Goal: Information Seeking & Learning: Find contact information

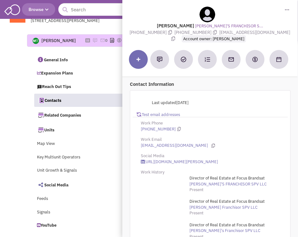
select select
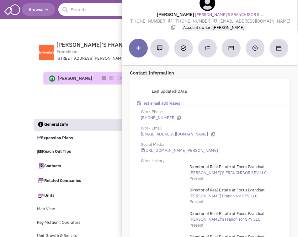
click at [80, 10] on input "text" at bounding box center [98, 9] width 81 height 13
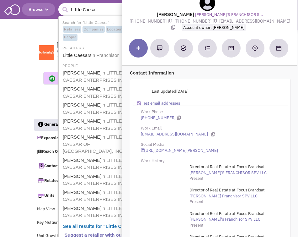
type input "Little Caesar"
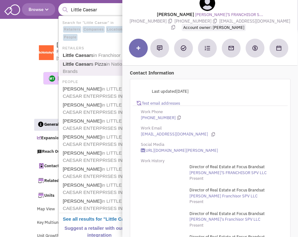
click at [95, 64] on link "Little Caesar s Pizza in National Brands" at bounding box center [99, 67] width 77 height 15
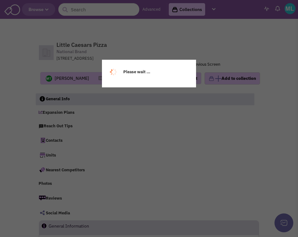
scroll to position [19, 0]
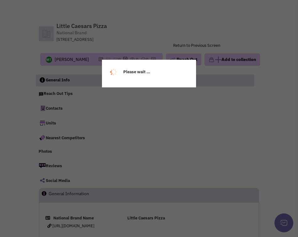
select select
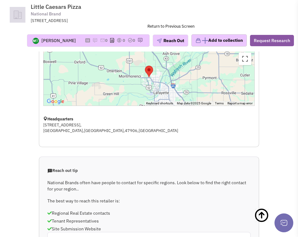
scroll to position [0, 0]
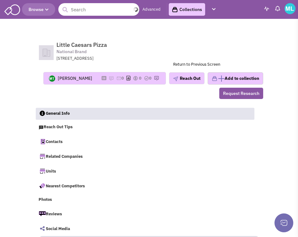
click at [83, 9] on input "text" at bounding box center [98, 9] width 81 height 13
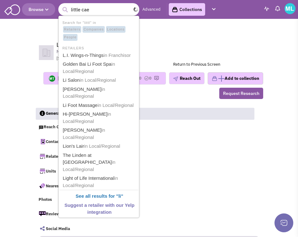
type input "little caes"
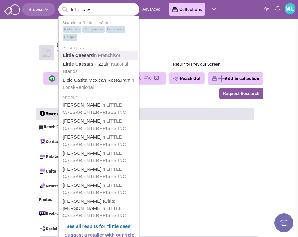
click at [106, 57] on span "in Franchisor" at bounding box center [106, 54] width 27 height 5
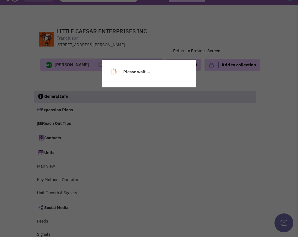
select select
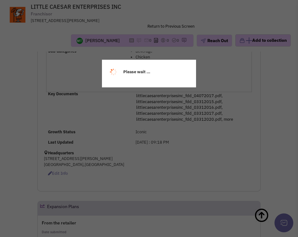
select select
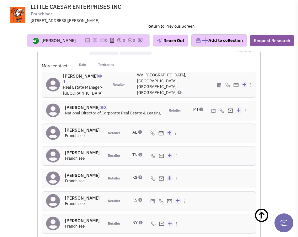
scroll to position [1355, 0]
click at [76, 105] on h4 "Jeremiah Preston 3" at bounding box center [113, 108] width 96 height 6
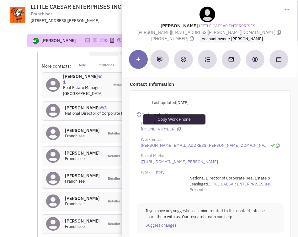
click at [177, 128] on icon at bounding box center [178, 129] width 3 height 4
click at [177, 129] on icon at bounding box center [178, 129] width 3 height 4
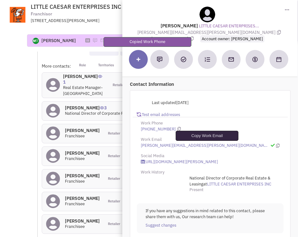
click at [276, 145] on icon at bounding box center [277, 145] width 3 height 4
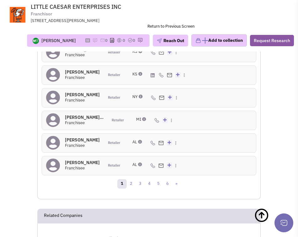
scroll to position [1482, 0]
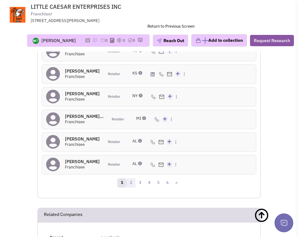
click at [130, 181] on link "2" at bounding box center [130, 182] width 9 height 9
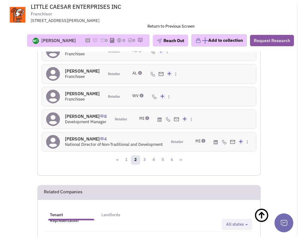
scroll to position [1495, 0]
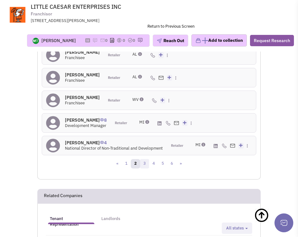
click at [147, 166] on link "3" at bounding box center [144, 163] width 9 height 9
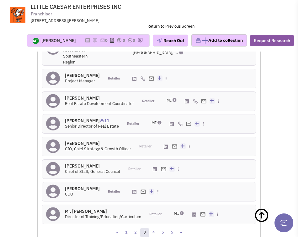
scroll to position [1445, 0]
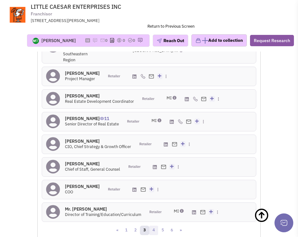
click at [154, 225] on link "4" at bounding box center [153, 229] width 9 height 9
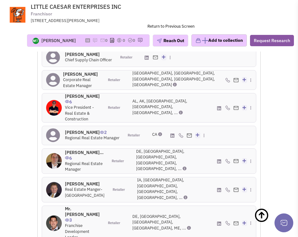
scroll to position [1448, 0]
click at [74, 180] on h4 "Mr. Bruce Beckwith 0" at bounding box center [85, 183] width 40 height 6
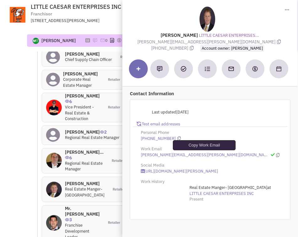
click at [276, 154] on icon at bounding box center [277, 155] width 3 height 4
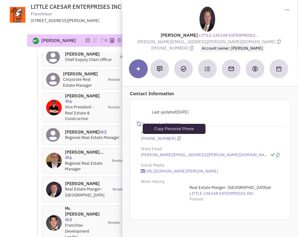
click at [177, 137] on icon at bounding box center [178, 138] width 3 height 4
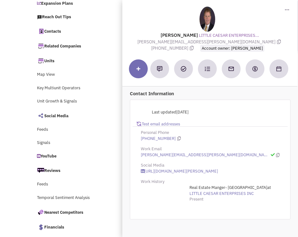
scroll to position [0, 0]
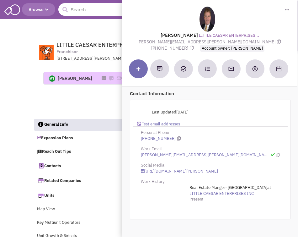
click at [82, 13] on input "text" at bounding box center [98, 9] width 81 height 13
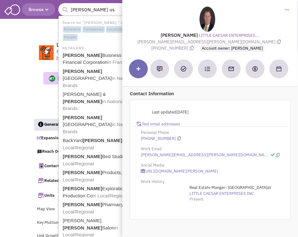
type input "murphy usa"
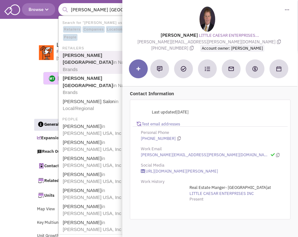
click at [93, 52] on link "Murphy USA in National Brands" at bounding box center [99, 62] width 77 height 23
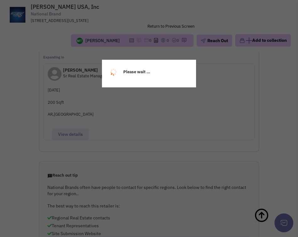
select select
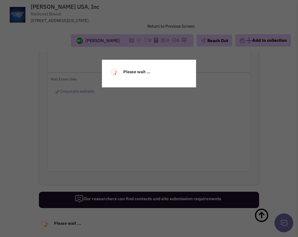
select select
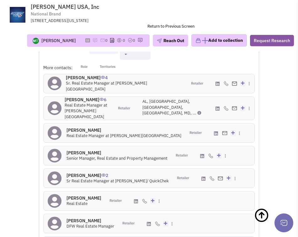
scroll to position [1058, 0]
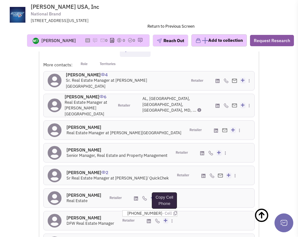
click at [173, 211] on icon at bounding box center [174, 213] width 3 height 4
click at [86, 124] on h4 "Mark Solomon 0" at bounding box center [123, 127] width 115 height 6
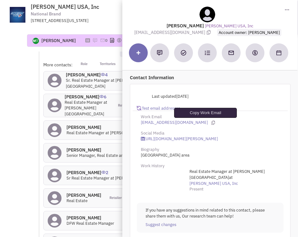
click at [211, 122] on icon at bounding box center [212, 122] width 3 height 4
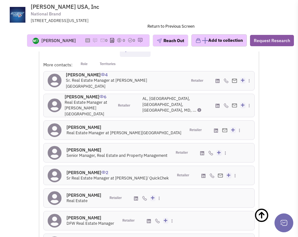
click at [77, 169] on h4 "Jason Anderton 2" at bounding box center [117, 172] width 102 height 6
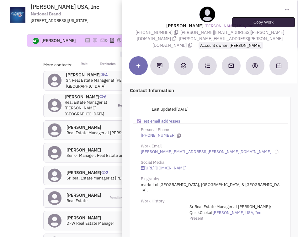
click at [177, 36] on icon at bounding box center [175, 38] width 4 height 4
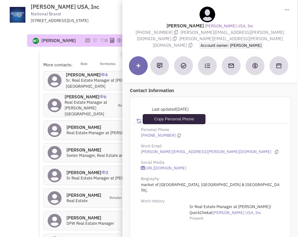
click at [177, 133] on icon at bounding box center [178, 135] width 3 height 4
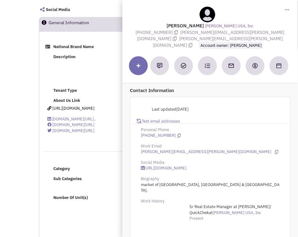
scroll to position [0, 0]
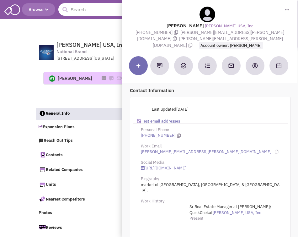
click at [85, 10] on input "text" at bounding box center [98, 9] width 81 height 13
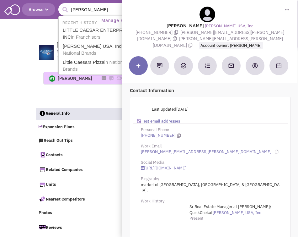
type input "sherwin will"
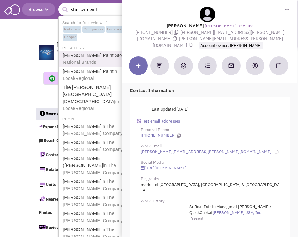
click at [101, 56] on link "Sherwin-Williams Paint Store in National Brands" at bounding box center [99, 58] width 77 height 15
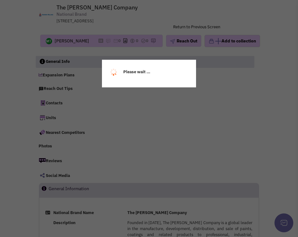
select select
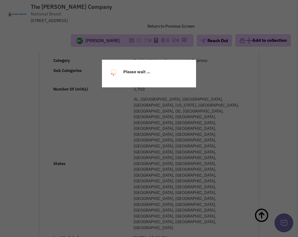
select select
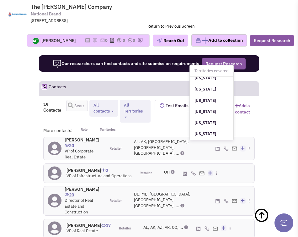
scroll to position [425, 0]
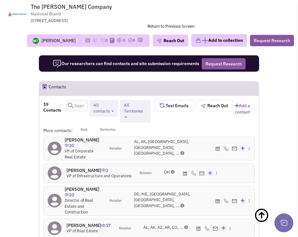
click at [79, 222] on h4 "[PERSON_NAME] 17" at bounding box center [88, 225] width 44 height 6
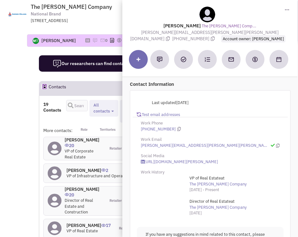
click at [175, 126] on div "[PHONE_NUMBER]" at bounding box center [210, 129] width 147 height 6
click at [276, 145] on icon at bounding box center [277, 145] width 3 height 4
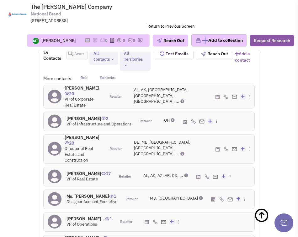
scroll to position [1192, 0]
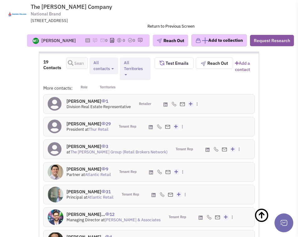
scroll to position [1194, 0]
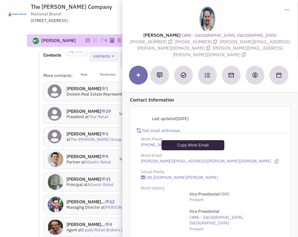
click at [275, 159] on icon at bounding box center [276, 161] width 3 height 4
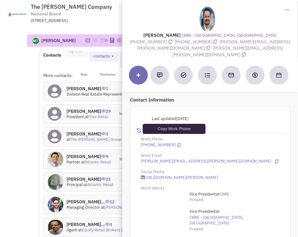
click at [177, 143] on icon at bounding box center [178, 145] width 3 height 4
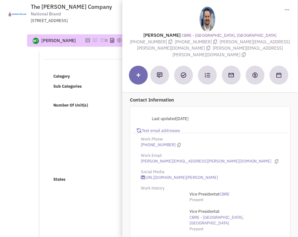
scroll to position [0, 0]
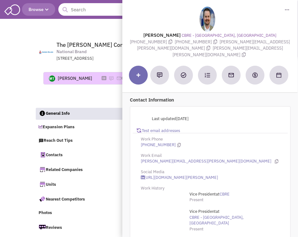
click at [82, 6] on input "text" at bounding box center [98, 9] width 81 height 13
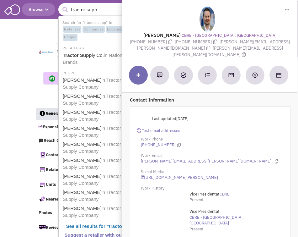
type input "tractor suppl"
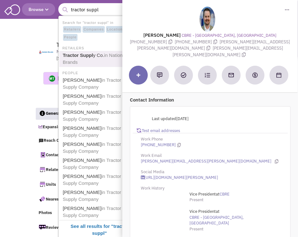
click at [86, 53] on b "Tractor Suppl" at bounding box center [78, 54] width 30 height 5
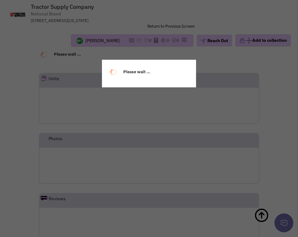
select select
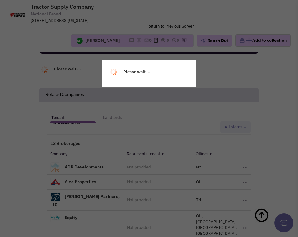
scroll to position [1206, 0]
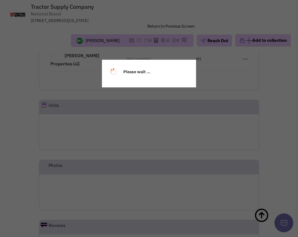
select select
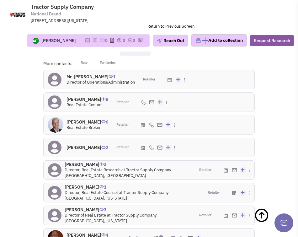
scroll to position [1098, 0]
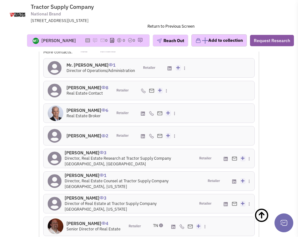
click at [76, 220] on h4 "[PERSON_NAME] 4" at bounding box center [93, 223] width 54 height 6
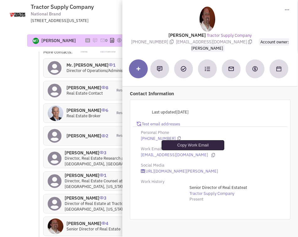
click at [211, 155] on icon at bounding box center [212, 155] width 3 height 4
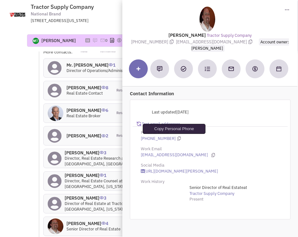
click at [177, 138] on icon at bounding box center [178, 138] width 3 height 4
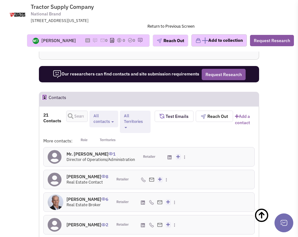
scroll to position [1019, 0]
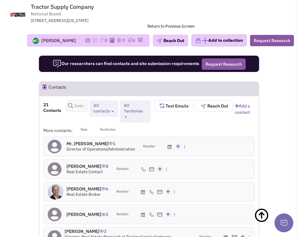
click at [77, 186] on h4 "Steve Friedman 6" at bounding box center [87, 189] width 42 height 6
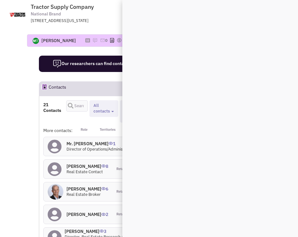
click at [77, 186] on h4 "Steve Friedman 6" at bounding box center [87, 189] width 42 height 6
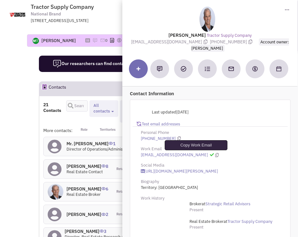
click at [215, 154] on icon at bounding box center [216, 155] width 3 height 4
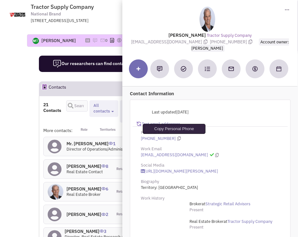
click at [177, 137] on icon at bounding box center [178, 138] width 3 height 4
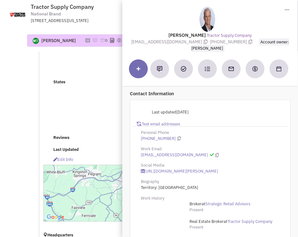
scroll to position [0, 0]
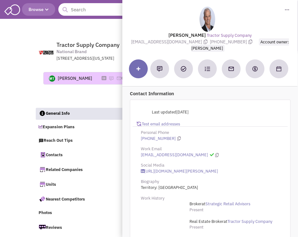
click at [88, 10] on input "text" at bounding box center [98, 9] width 81 height 13
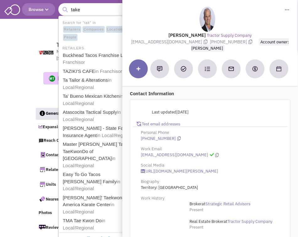
type input "take 5"
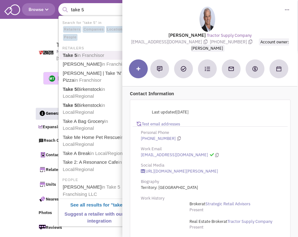
click at [91, 55] on span "in Franchisor" at bounding box center [90, 54] width 27 height 5
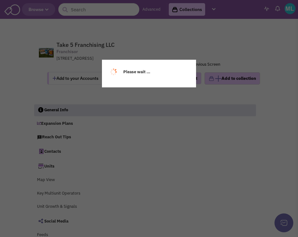
select select
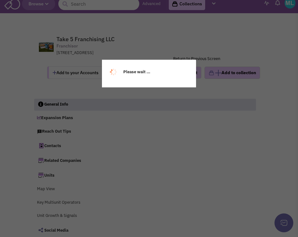
select select
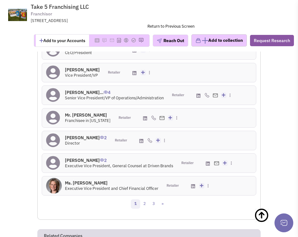
scroll to position [1407, 0]
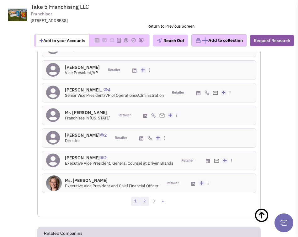
click at [145, 206] on link "2" at bounding box center [144, 200] width 9 height 9
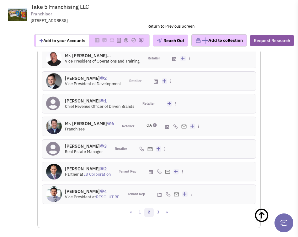
scroll to position [1398, 0]
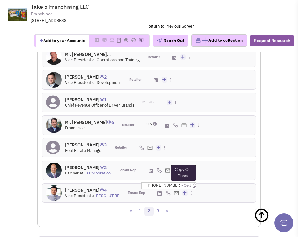
click at [193, 187] on icon at bounding box center [194, 185] width 3 height 4
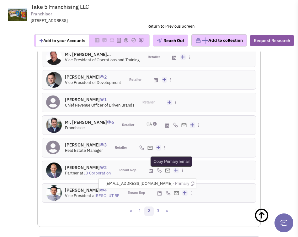
click at [194, 185] on icon at bounding box center [192, 183] width 3 height 4
click at [139, 213] on link "1" at bounding box center [139, 210] width 9 height 9
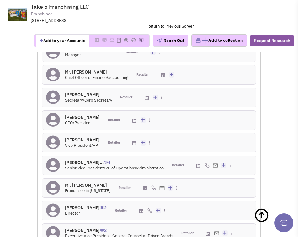
scroll to position [1335, 0]
click at [90, 165] on h4 "Mr. John Baumgartne... 4" at bounding box center [114, 162] width 99 height 6
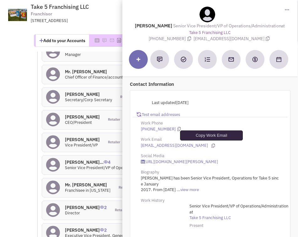
click at [211, 144] on icon at bounding box center [212, 145] width 3 height 4
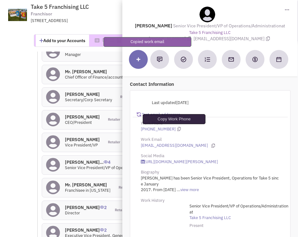
click at [177, 128] on icon at bounding box center [178, 129] width 3 height 4
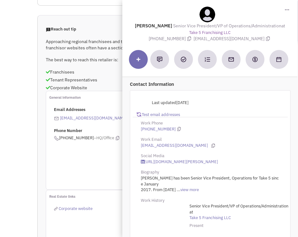
scroll to position [0, 0]
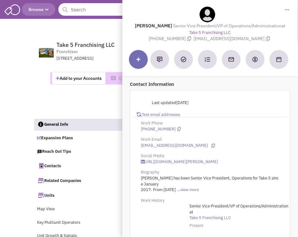
click at [90, 8] on input "text" at bounding box center [98, 9] width 81 height 13
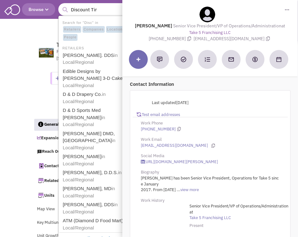
type input "Discount Tire"
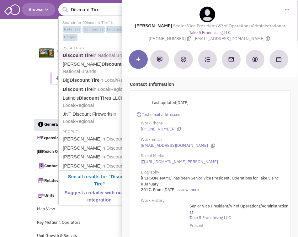
click at [84, 54] on b "Discount Tire" at bounding box center [78, 54] width 30 height 5
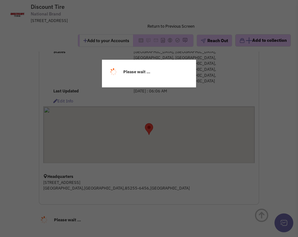
select select
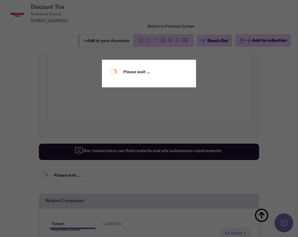
select select
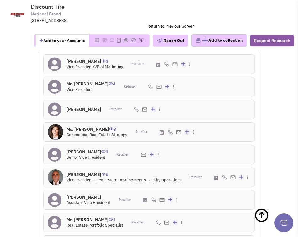
scroll to position [905, 0]
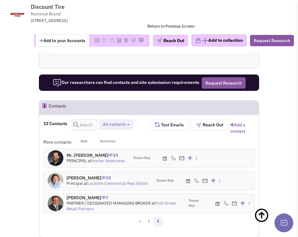
scroll to position [810, 0]
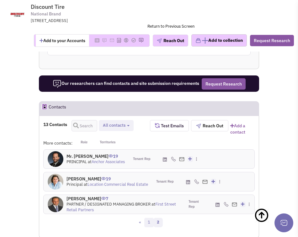
click at [147, 217] on link "1" at bounding box center [148, 221] width 9 height 9
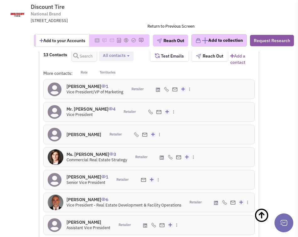
scroll to position [876, 0]
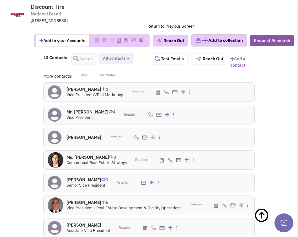
click at [81, 154] on h4 "Ms. Teresa Davis 3" at bounding box center [96, 157] width 61 height 6
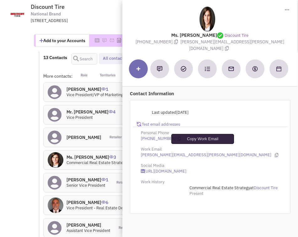
click at [275, 153] on icon at bounding box center [276, 155] width 3 height 4
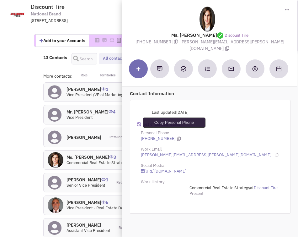
click at [177, 136] on icon at bounding box center [178, 138] width 3 height 4
click at [86, 199] on h4 "Mr. Scott Fournier 6" at bounding box center [123, 202] width 115 height 6
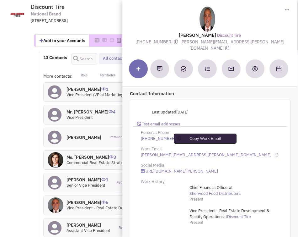
click at [275, 153] on icon at bounding box center [276, 155] width 3 height 4
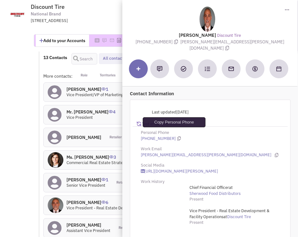
click at [177, 136] on icon at bounding box center [178, 138] width 3 height 4
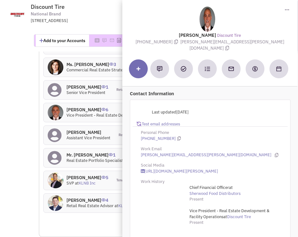
scroll to position [967, 0]
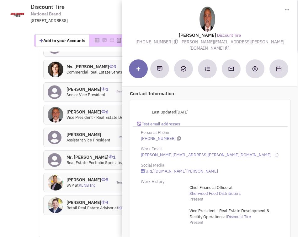
click at [74, 199] on h4 "Mr. Bo Galles 4" at bounding box center [100, 202] width 69 height 6
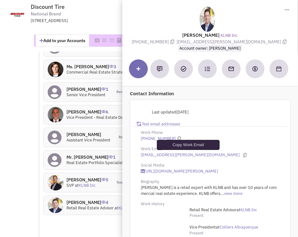
click at [243, 153] on icon at bounding box center [244, 155] width 3 height 4
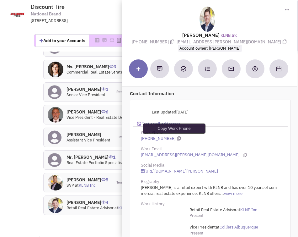
click at [177, 139] on icon at bounding box center [178, 138] width 3 height 4
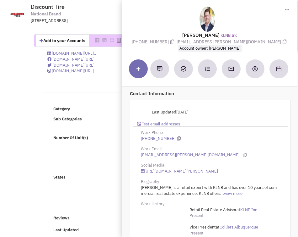
scroll to position [0, 0]
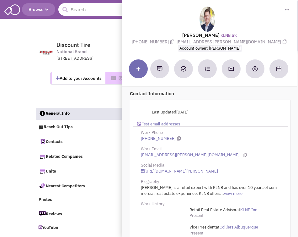
click at [82, 13] on input "text" at bounding box center [98, 9] width 81 height 13
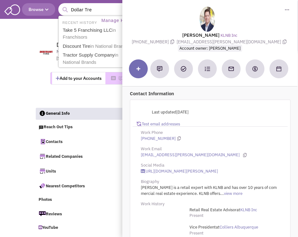
type input "Dollar Tree"
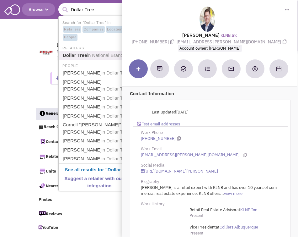
click at [87, 54] on span "in National Brands" at bounding box center [106, 54] width 39 height 5
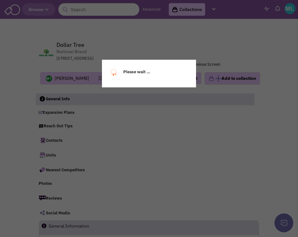
select select
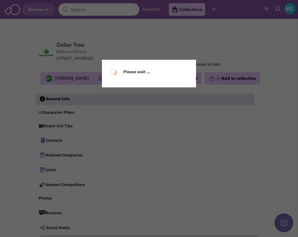
select select
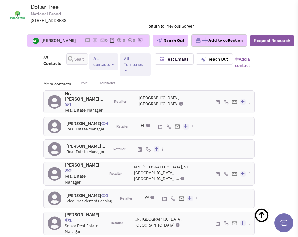
scroll to position [1133, 0]
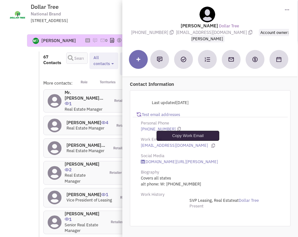
click at [211, 143] on icon at bounding box center [212, 145] width 3 height 4
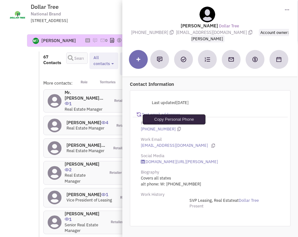
click at [177, 127] on icon at bounding box center [178, 129] width 3 height 4
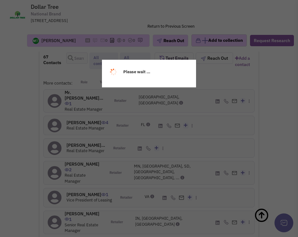
click at [83, 159] on div "Please wait ..." at bounding box center [149, 118] width 298 height 237
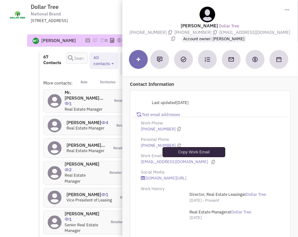
click at [211, 160] on icon at bounding box center [212, 162] width 3 height 4
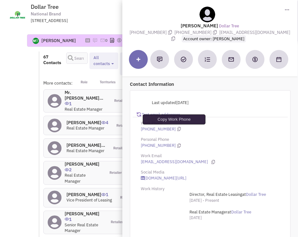
click at [177, 129] on icon at bounding box center [178, 129] width 3 height 4
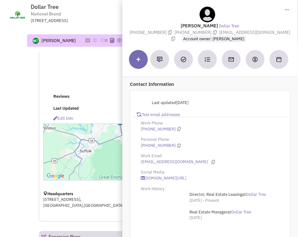
scroll to position [0, 0]
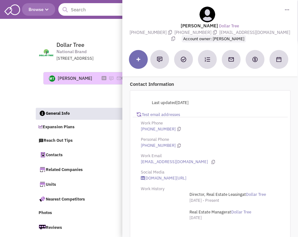
click at [77, 12] on input "text" at bounding box center [98, 9] width 81 height 13
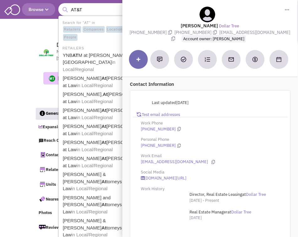
type input "AT&T"
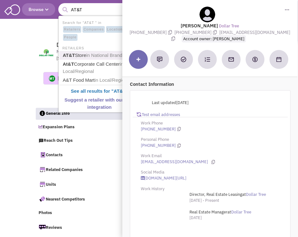
click at [82, 57] on link "AT&T Store in National Brands" at bounding box center [99, 55] width 77 height 8
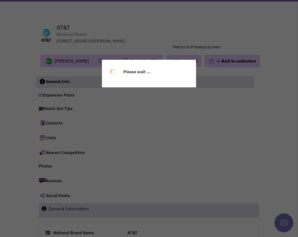
scroll to position [18, 0]
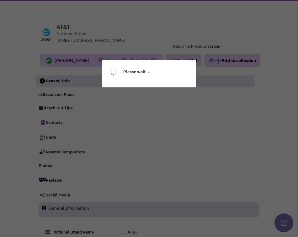
select select
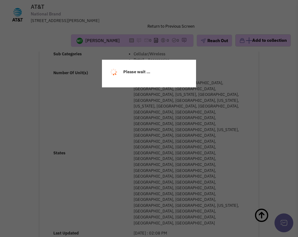
select select
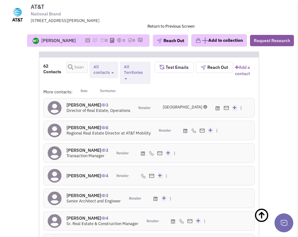
scroll to position [1181, 0]
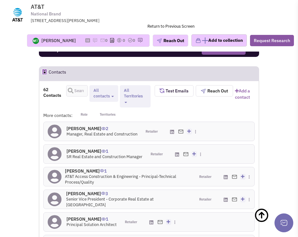
scroll to position [1185, 0]
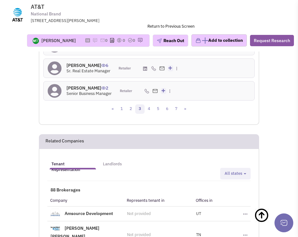
scroll to position [1404, 0]
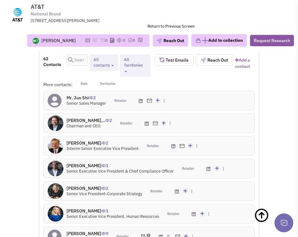
scroll to position [1181, 0]
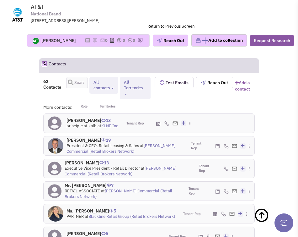
scroll to position [1166, 0]
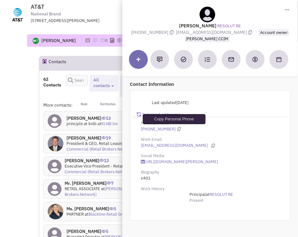
click at [177, 128] on icon at bounding box center [178, 129] width 3 height 4
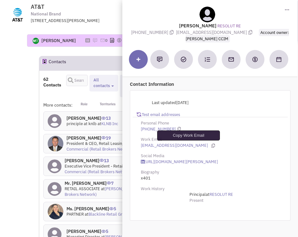
click at [211, 145] on icon at bounding box center [212, 145] width 3 height 4
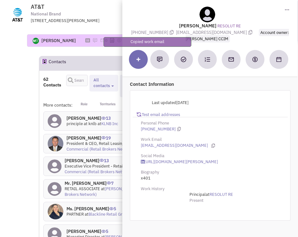
click at [0, 0] on div "Please wait ..." at bounding box center [0, 0] width 0 height 0
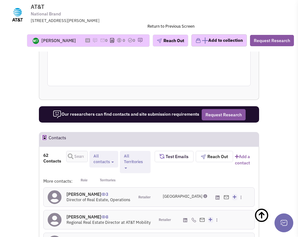
scroll to position [1090, 0]
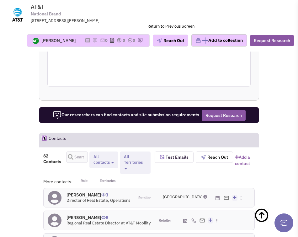
click at [80, 192] on h4 "Cory Plunk 3" at bounding box center [98, 195] width 64 height 6
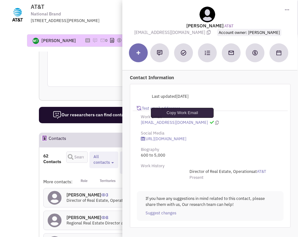
click at [215, 123] on icon at bounding box center [216, 122] width 3 height 4
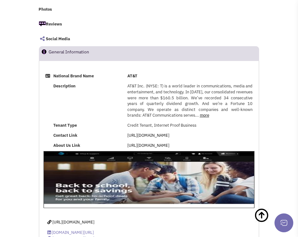
scroll to position [0, 0]
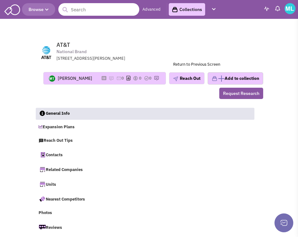
click at [78, 14] on input "text" at bounding box center [98, 9] width 81 height 13
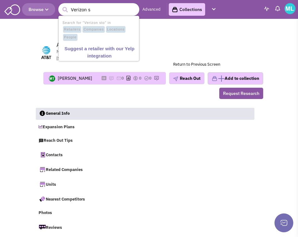
type input "Verizon"
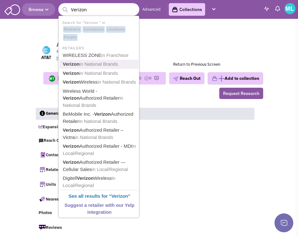
click at [78, 63] on b "Verizon" at bounding box center [71, 63] width 17 height 5
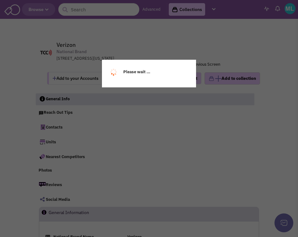
select select
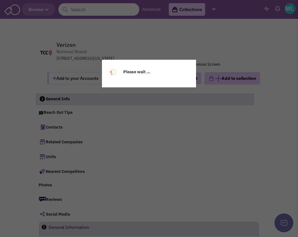
select select
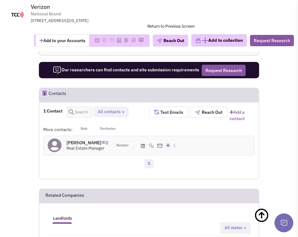
scroll to position [799, 0]
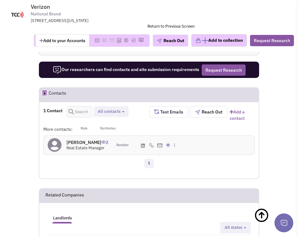
click at [92, 139] on h4 "[PERSON_NAME] 2" at bounding box center [87, 142] width 42 height 6
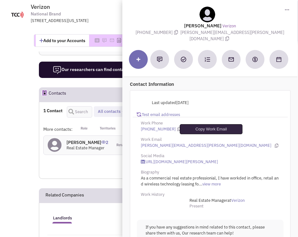
click at [275, 143] on icon at bounding box center [276, 145] width 3 height 4
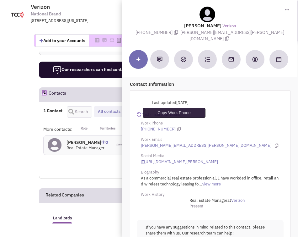
click at [177, 127] on icon at bounding box center [178, 129] width 3 height 4
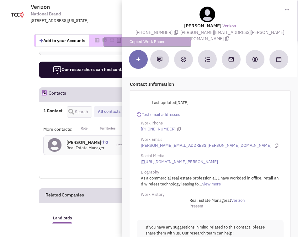
click at [100, 23] on div "[STREET_ADDRESS][US_STATE]" at bounding box center [113, 21] width 164 height 6
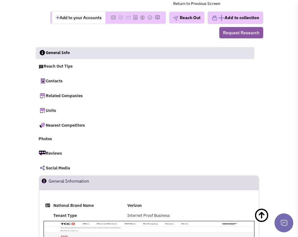
scroll to position [0, 0]
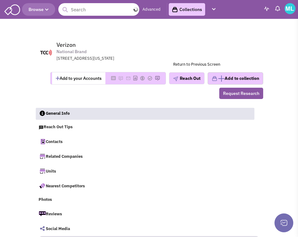
click at [96, 10] on input "text" at bounding box center [98, 9] width 81 height 13
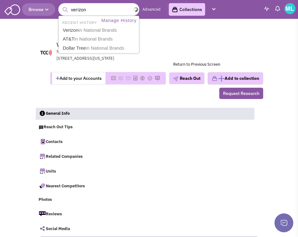
type input "verizon"
click at [60, 5] on button "submit" at bounding box center [64, 9] width 9 height 9
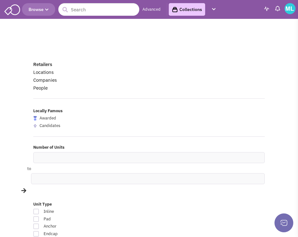
drag, startPoint x: 1, startPoint y: 7, endPoint x: -6, endPoint y: 8, distance: 7.2
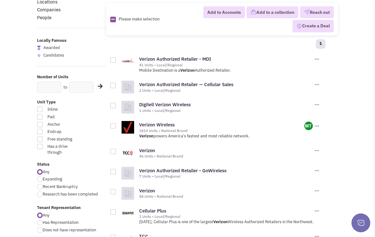
scroll to position [53, 0]
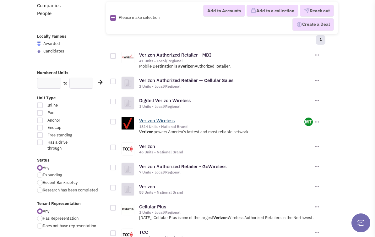
click at [166, 121] on link "Verizon Wireless" at bounding box center [156, 120] width 35 height 6
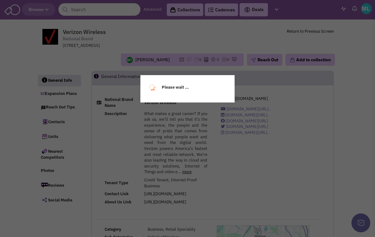
select select
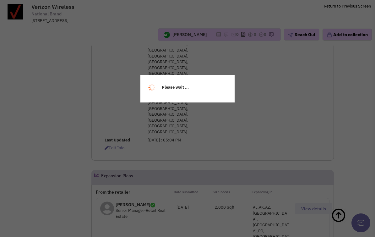
select select
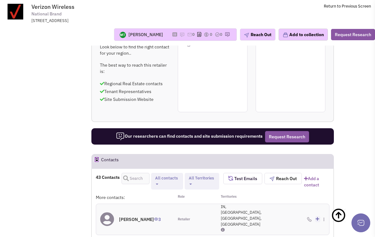
scroll to position [656, 0]
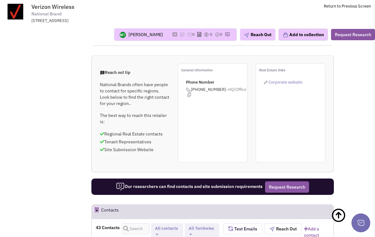
scroll to position [610, 0]
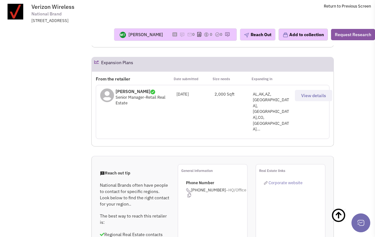
scroll to position [508, 0]
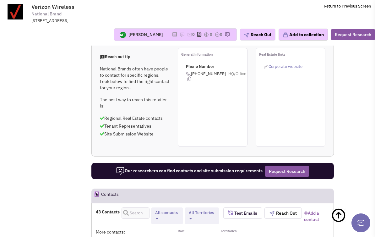
scroll to position [624, 0]
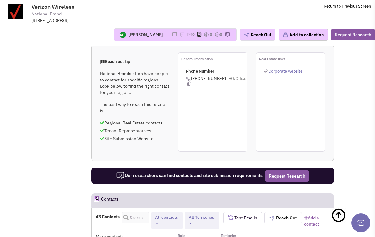
scroll to position [616, 0]
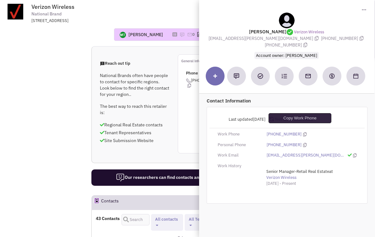
click at [303, 132] on icon at bounding box center [304, 134] width 3 height 4
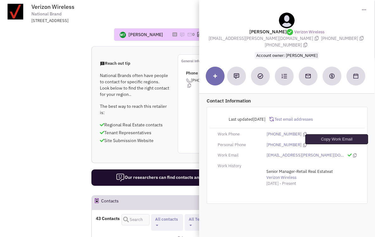
click at [353, 153] on icon at bounding box center [354, 155] width 3 height 4
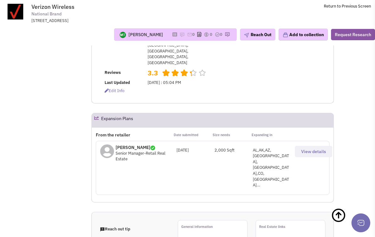
scroll to position [0, 0]
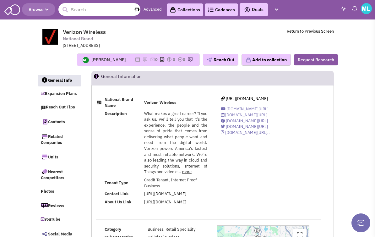
click at [104, 10] on input "text" at bounding box center [99, 9] width 82 height 13
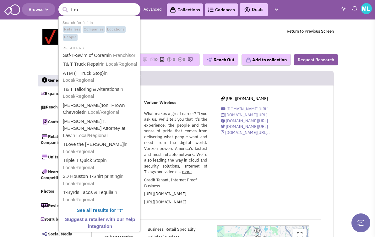
type input "t mo"
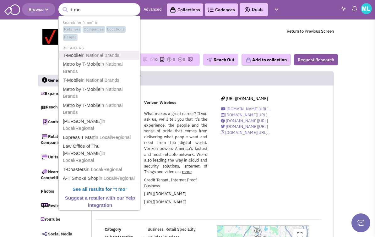
click at [104, 55] on span "in National Brands" at bounding box center [100, 54] width 39 height 5
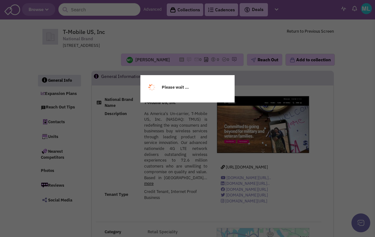
select select
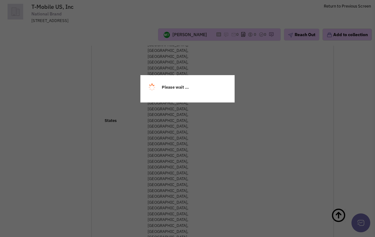
select select
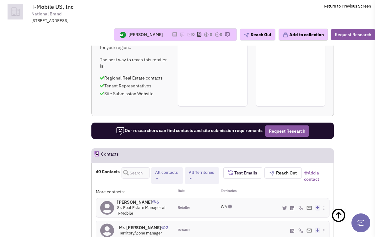
scroll to position [666, 0]
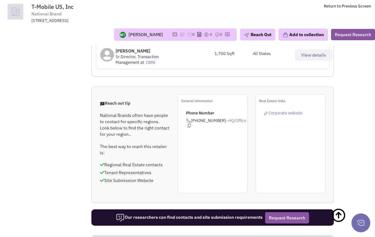
scroll to position [577, 0]
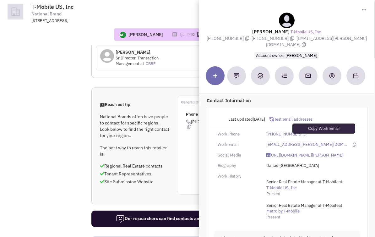
click at [353, 142] on icon at bounding box center [354, 144] width 3 height 4
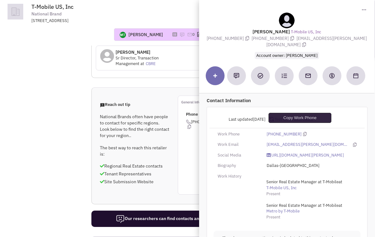
click at [303, 132] on icon at bounding box center [304, 134] width 3 height 4
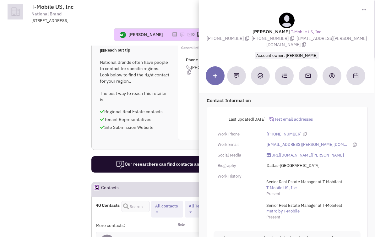
scroll to position [705, 0]
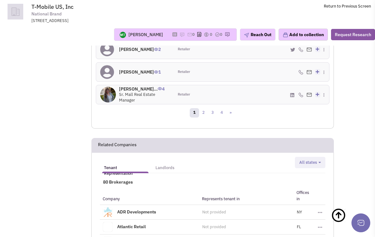
scroll to position [856, 0]
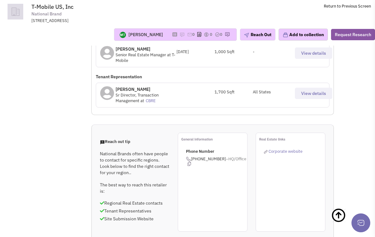
scroll to position [544, 0]
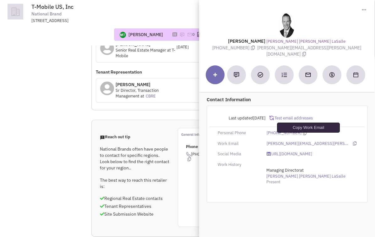
click at [353, 141] on icon at bounding box center [354, 143] width 3 height 4
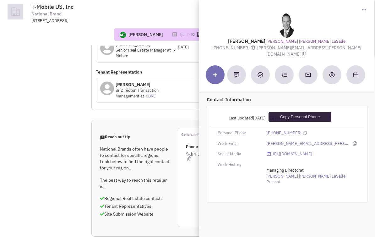
click at [303, 131] on icon at bounding box center [304, 133] width 3 height 4
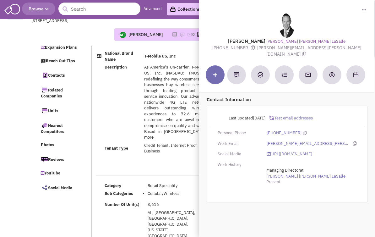
scroll to position [0, 0]
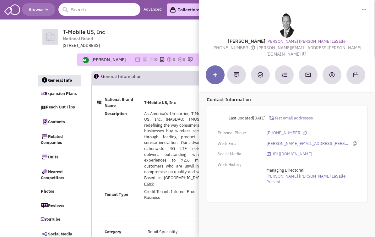
click at [101, 7] on input "text" at bounding box center [99, 9] width 82 height 13
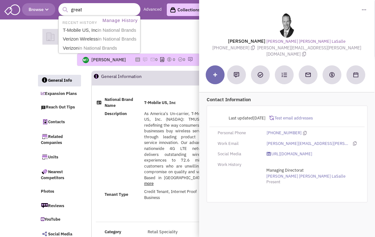
type input "great c"
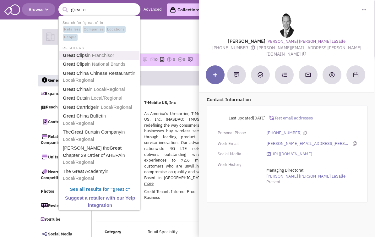
click at [100, 52] on span "in Franchisor" at bounding box center [100, 54] width 27 height 5
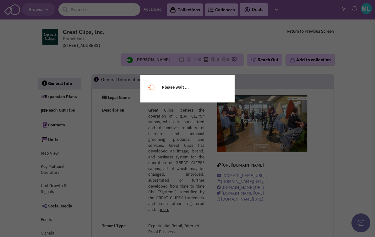
select select
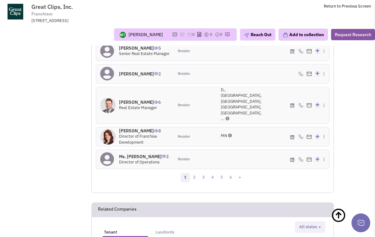
scroll to position [892, 0]
click at [195, 172] on link "2" at bounding box center [193, 176] width 9 height 9
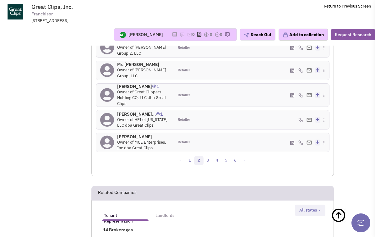
scroll to position [896, 0]
click at [208, 164] on link "3" at bounding box center [207, 159] width 9 height 9
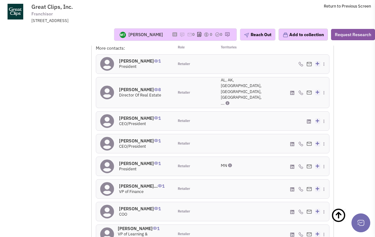
scroll to position [762, 0]
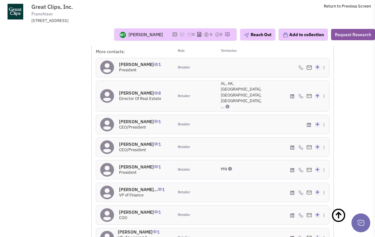
click at [133, 90] on h4 "Mr. Chris Ohme 8" at bounding box center [140, 93] width 42 height 6
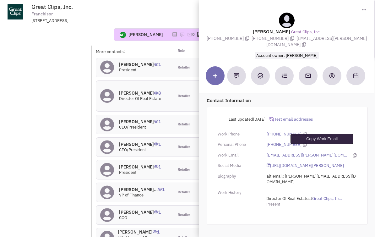
click at [353, 153] on icon at bounding box center [354, 155] width 3 height 4
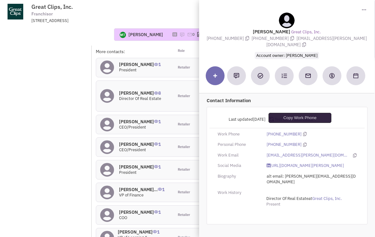
click at [303, 132] on icon at bounding box center [304, 134] width 3 height 4
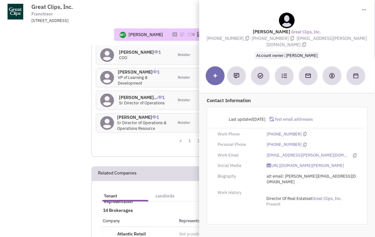
scroll to position [921, 0]
click at [157, 146] on div "59 Contacts Retailer contacts Tenant representatives Site selection decision ma…" at bounding box center [212, 10] width 233 height 285
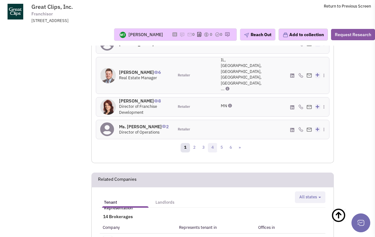
click at [214, 143] on link "4" at bounding box center [212, 147] width 9 height 9
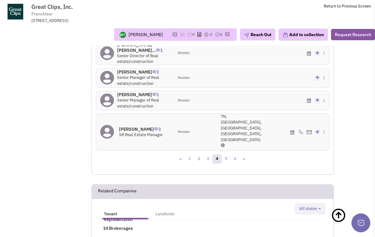
scroll to position [912, 0]
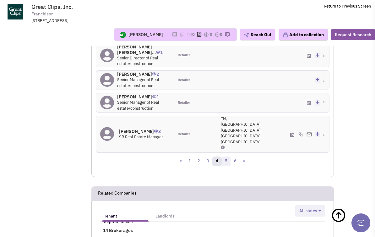
click at [226, 156] on link "5" at bounding box center [225, 160] width 9 height 9
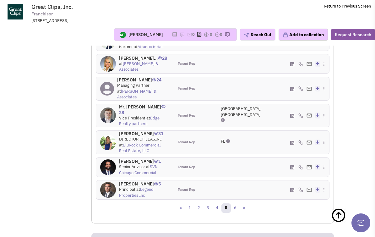
scroll to position [884, 0]
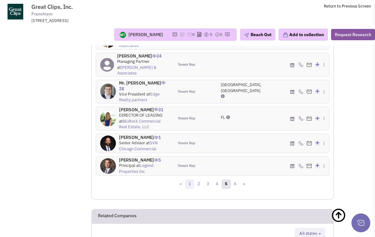
click at [192, 189] on link "1" at bounding box center [189, 183] width 9 height 9
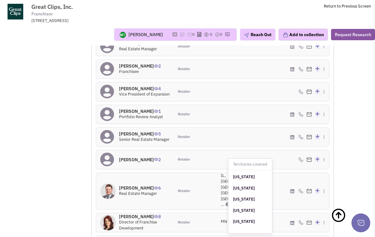
scroll to position [810, 0]
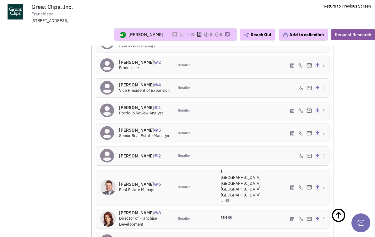
click at [146, 184] on h4 "Mr. Jack Gulden 6" at bounding box center [140, 184] width 42 height 6
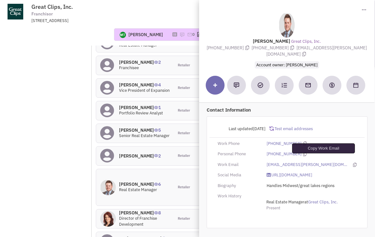
click at [353, 162] on icon at bounding box center [354, 164] width 3 height 4
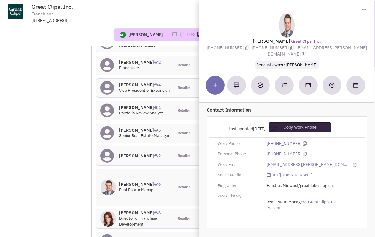
click at [303, 141] on icon at bounding box center [304, 143] width 3 height 4
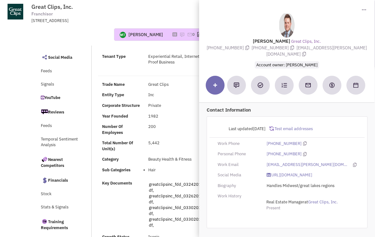
scroll to position [0, 0]
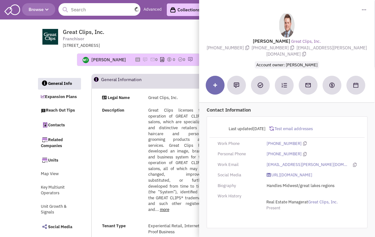
click at [90, 10] on input "text" at bounding box center [99, 9] width 82 height 13
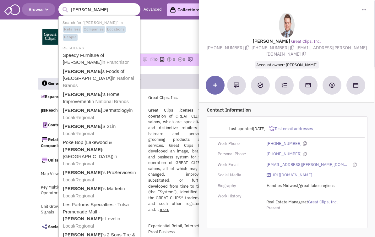
type input "lowe's"
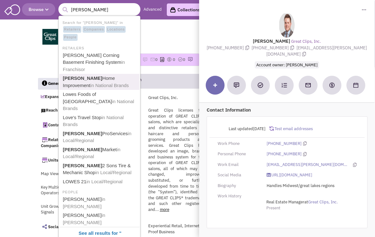
click at [86, 74] on link "Lowe's Home Improvement in National Brands" at bounding box center [100, 81] width 78 height 15
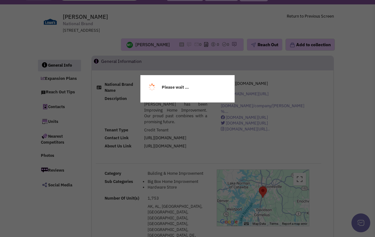
select select
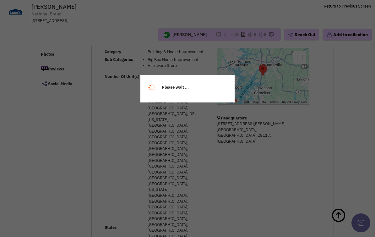
select select
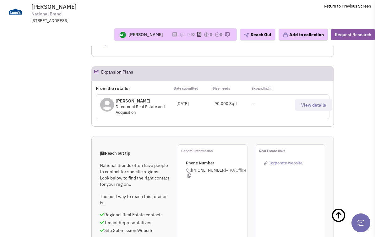
scroll to position [456, 0]
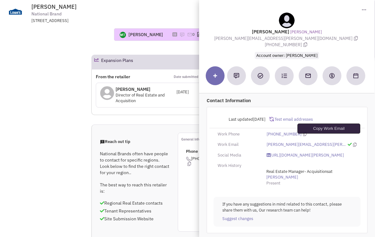
click at [353, 142] on icon at bounding box center [354, 144] width 3 height 4
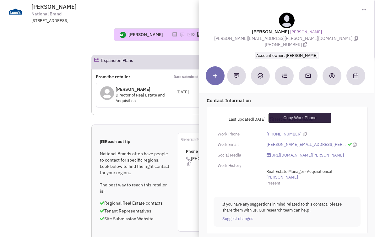
click at [303, 132] on icon at bounding box center [304, 134] width 3 height 4
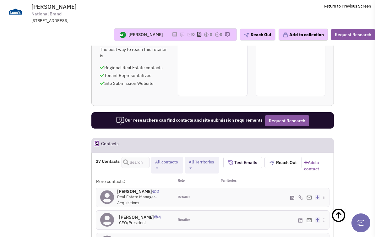
scroll to position [592, 0]
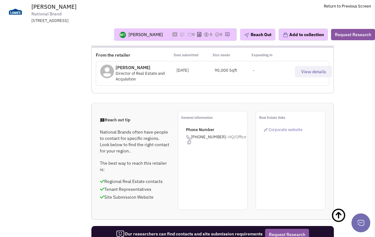
scroll to position [472, 0]
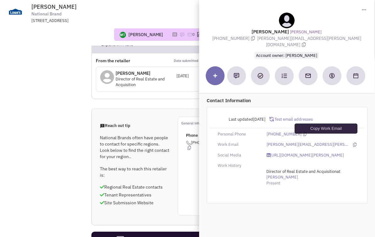
click at [353, 142] on icon at bounding box center [354, 144] width 3 height 4
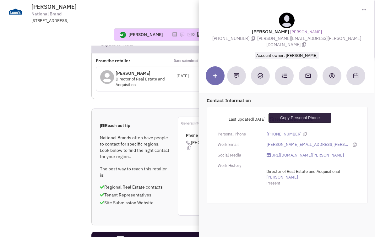
click at [303, 132] on icon at bounding box center [304, 134] width 3 height 4
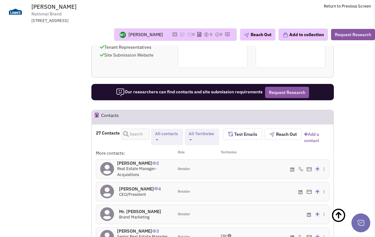
scroll to position [620, 0]
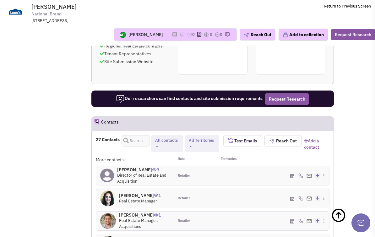
scroll to position [629, 0]
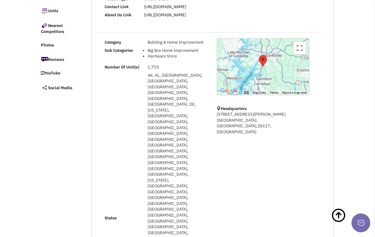
scroll to position [0, 0]
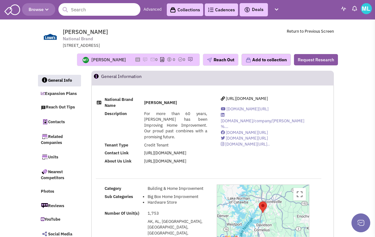
click at [112, 7] on input "text" at bounding box center [99, 9] width 82 height 13
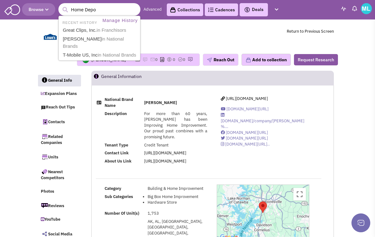
type input "Home Depot"
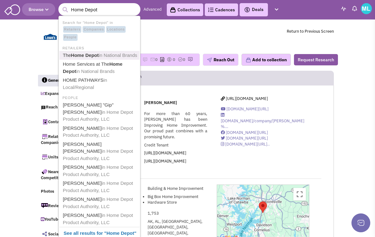
click at [109, 53] on span "in National Brands" at bounding box center [117, 54] width 39 height 5
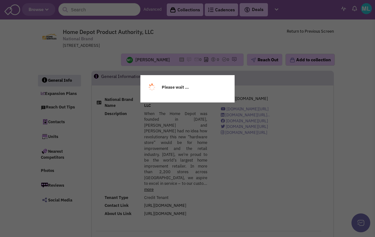
select select
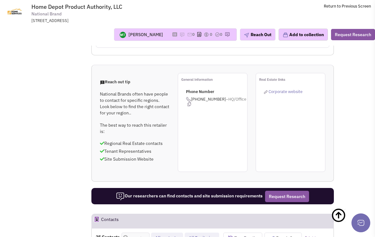
scroll to position [637, 0]
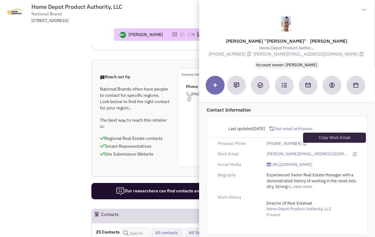
click at [353, 152] on icon at bounding box center [354, 154] width 3 height 4
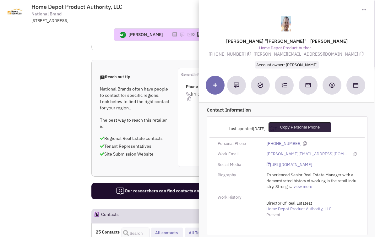
click at [303, 141] on icon at bounding box center [304, 143] width 3 height 4
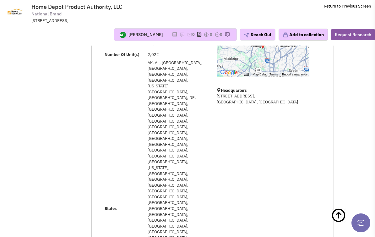
scroll to position [0, 0]
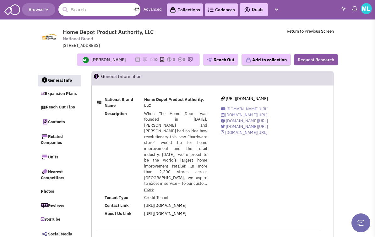
click at [98, 11] on input "text" at bounding box center [99, 9] width 82 height 13
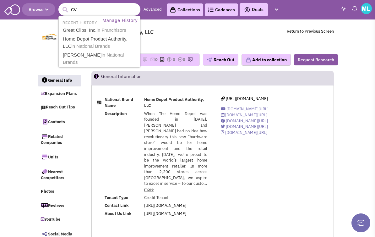
type input "CVS"
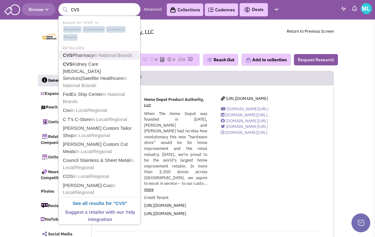
click at [91, 54] on link "CVS Pharmacy in National Brands" at bounding box center [100, 55] width 78 height 8
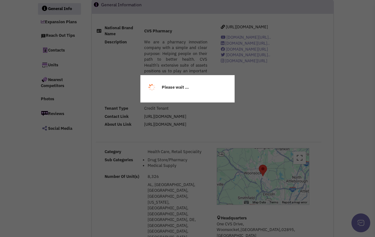
select select
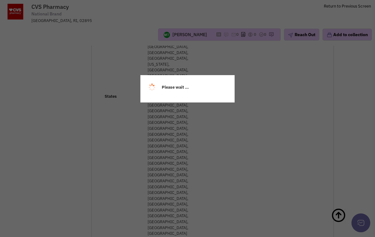
select select
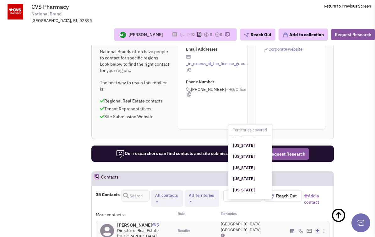
scroll to position [32, 0]
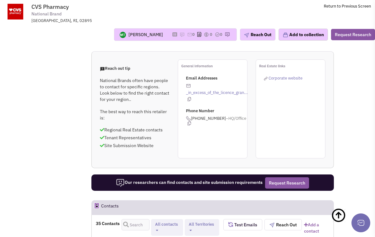
scroll to position [766, 0]
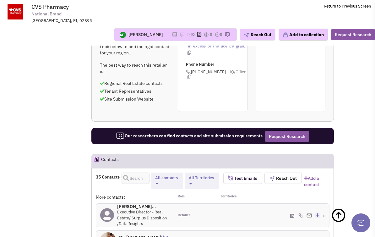
scroll to position [795, 0]
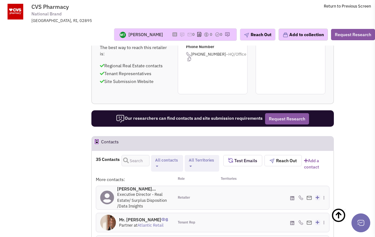
click at [0, 0] on div "Please wait ..." at bounding box center [0, 0] width 0 height 0
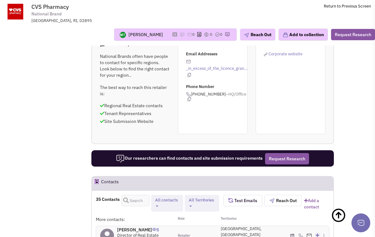
scroll to position [756, 0]
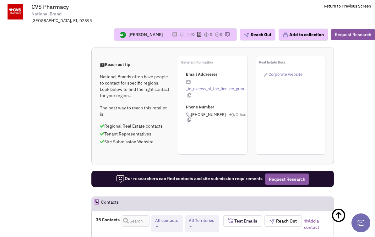
scroll to position [762, 0]
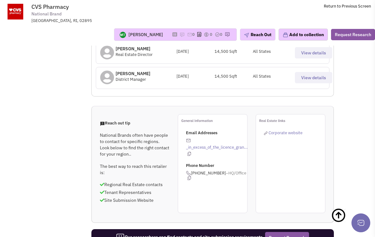
scroll to position [674, 0]
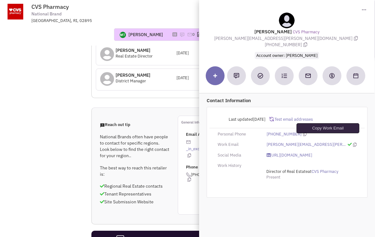
click at [353, 142] on icon at bounding box center [354, 144] width 3 height 4
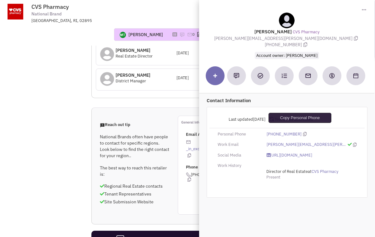
click at [303, 132] on icon at bounding box center [304, 134] width 3 height 4
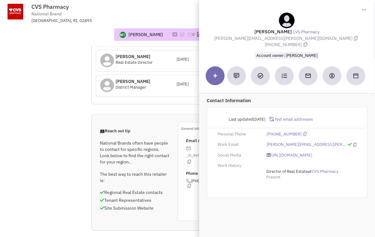
scroll to position [668, 0]
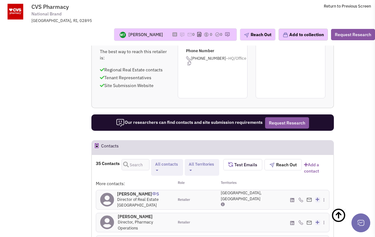
scroll to position [792, 0]
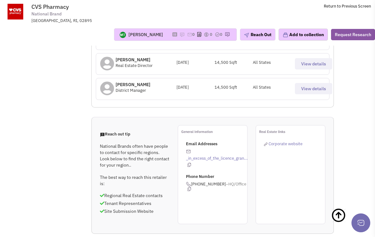
scroll to position [667, 0]
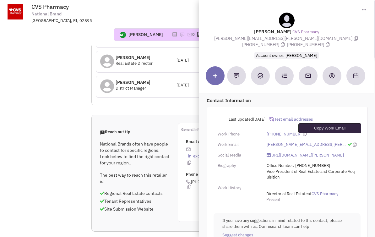
click at [353, 142] on icon at bounding box center [354, 144] width 3 height 4
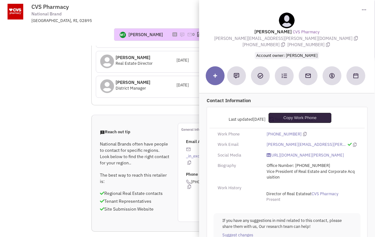
click at [303, 132] on icon at bounding box center [304, 134] width 3 height 4
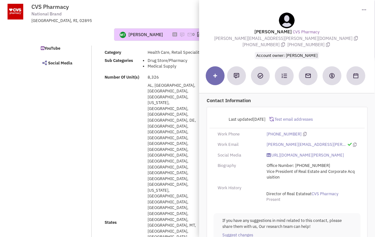
scroll to position [0, 0]
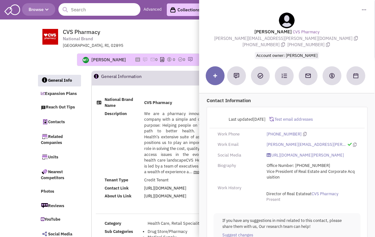
click at [97, 8] on input "text" at bounding box center [99, 9] width 82 height 13
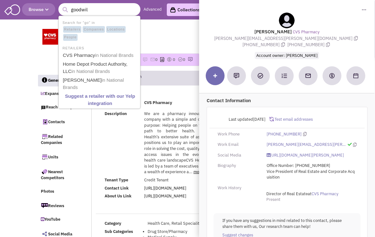
type input "goodwill"
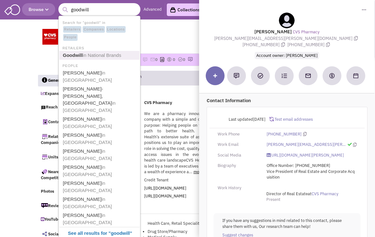
click at [88, 57] on span "in National Brands" at bounding box center [101, 54] width 39 height 5
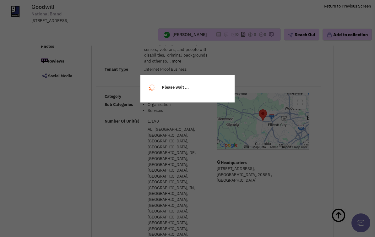
select select
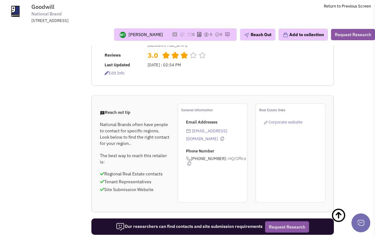
select select
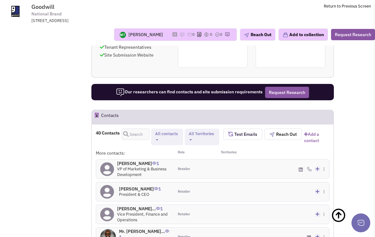
scroll to position [511, 0]
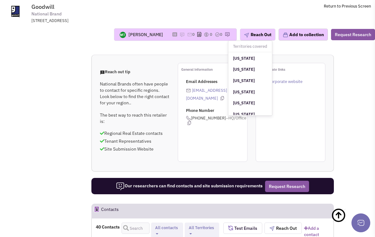
scroll to position [66, 0]
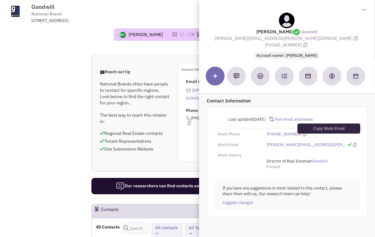
click at [353, 143] on icon at bounding box center [354, 145] width 3 height 4
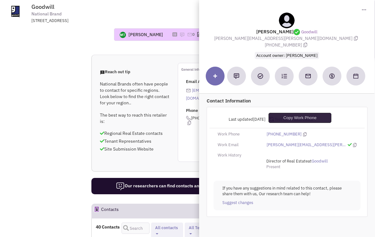
click at [303, 132] on icon at bounding box center [304, 134] width 3 height 4
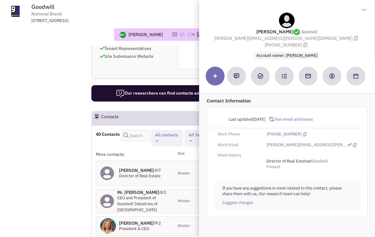
scroll to position [510, 0]
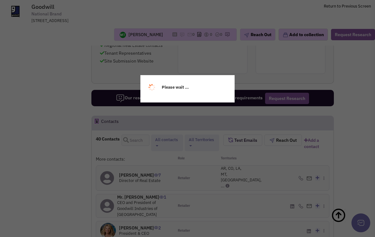
scroll to position [501, 0]
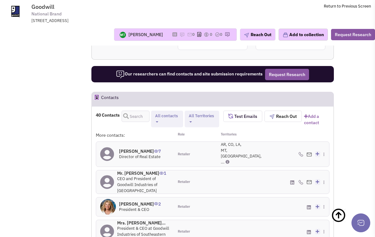
scroll to position [529, 0]
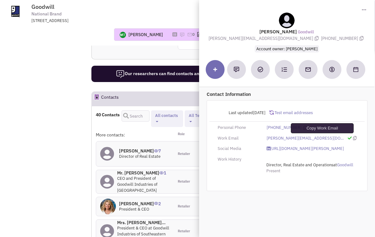
click at [353, 138] on icon at bounding box center [354, 138] width 3 height 4
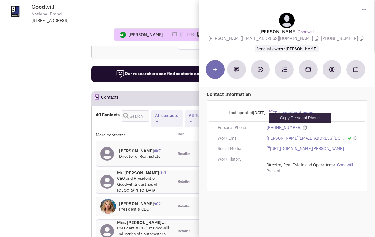
click at [303, 127] on icon at bounding box center [304, 127] width 3 height 4
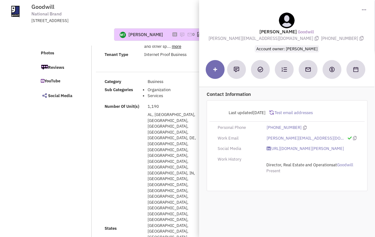
scroll to position [0, 0]
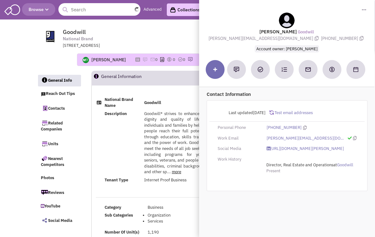
click at [80, 8] on input "text" at bounding box center [99, 9] width 82 height 13
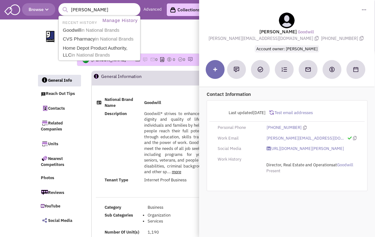
type input "beall"
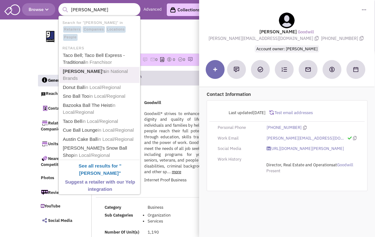
click at [88, 70] on span "in National Brands" at bounding box center [95, 74] width 65 height 13
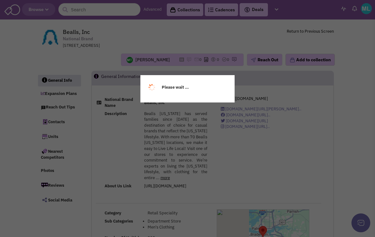
select select
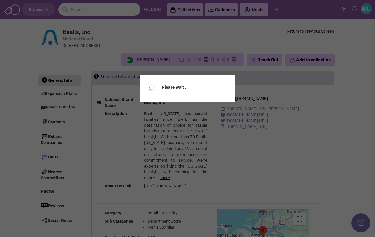
select select
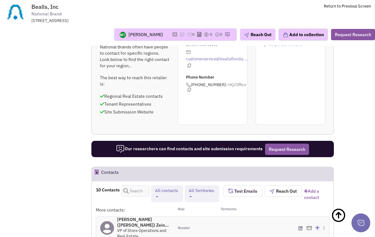
scroll to position [513, 0]
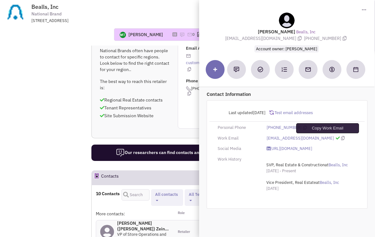
click at [341, 138] on icon at bounding box center [342, 138] width 3 height 4
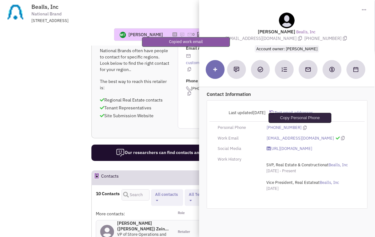
click at [303, 127] on icon at bounding box center [304, 127] width 3 height 4
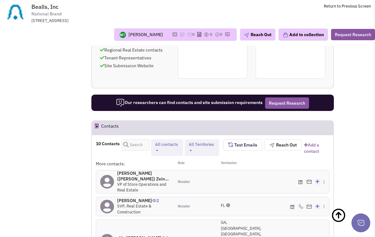
scroll to position [564, 0]
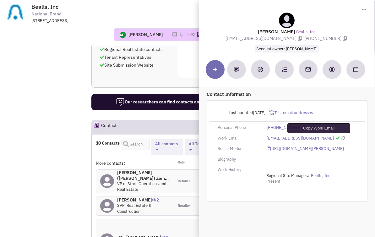
click at [341, 138] on icon at bounding box center [342, 138] width 3 height 4
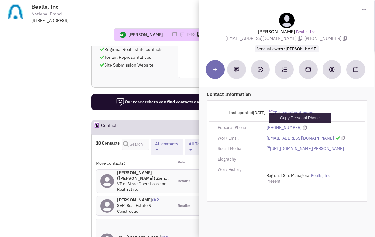
click at [303, 126] on icon at bounding box center [304, 127] width 3 height 4
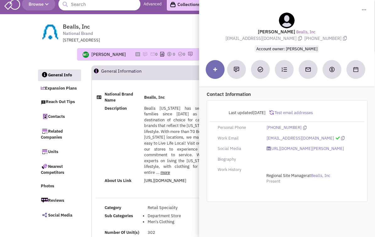
scroll to position [0, 0]
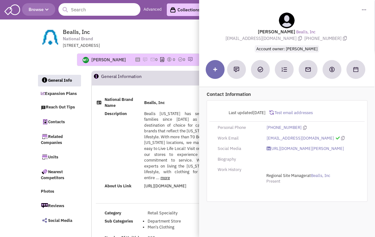
click at [92, 12] on input "text" at bounding box center [99, 9] width 82 height 13
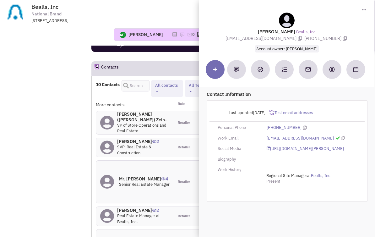
scroll to position [625, 0]
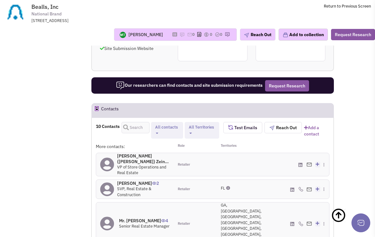
scroll to position [576, 0]
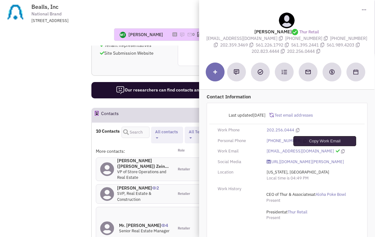
click at [341, 151] on icon at bounding box center [342, 151] width 3 height 4
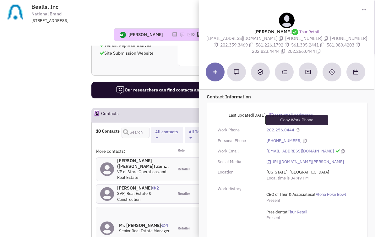
click at [296, 128] on icon at bounding box center [296, 130] width 3 height 4
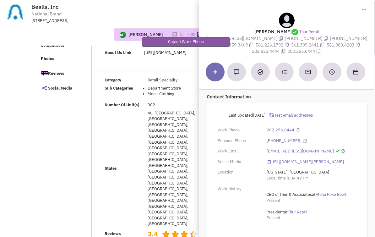
scroll to position [0, 0]
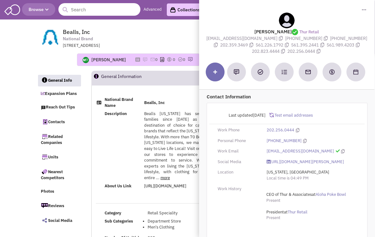
click at [98, 6] on input "text" at bounding box center [99, 9] width 82 height 13
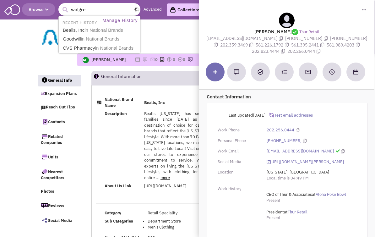
type input "walgree"
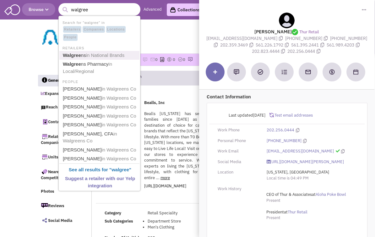
click at [98, 53] on span "in National Brands" at bounding box center [105, 54] width 39 height 5
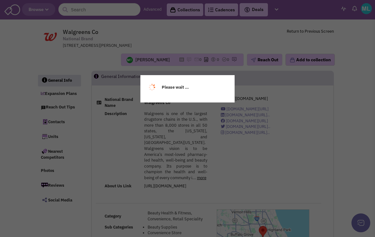
select select
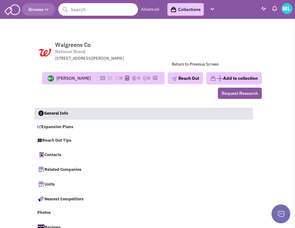
click at [92, 8] on input "text" at bounding box center [98, 9] width 80 height 13
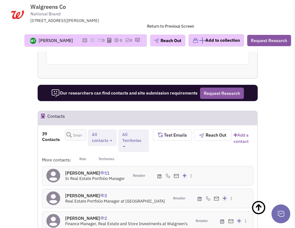
scroll to position [1215, 0]
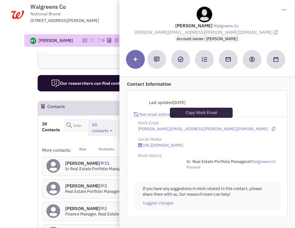
click at [272, 127] on icon at bounding box center [273, 129] width 3 height 4
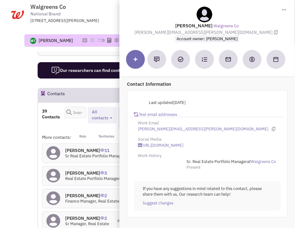
scroll to position [1239, 0]
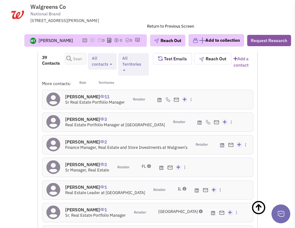
scroll to position [1282, 0]
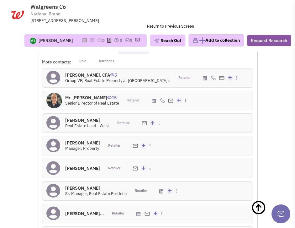
scroll to position [1308, 0]
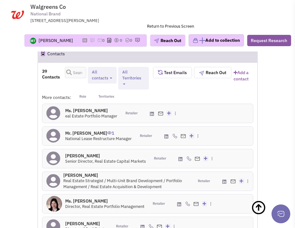
scroll to position [1276, 0]
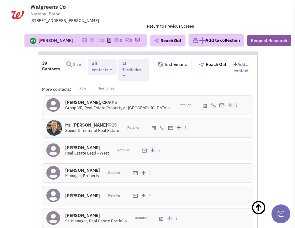
scroll to position [1279, 0]
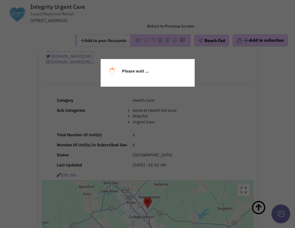
select select
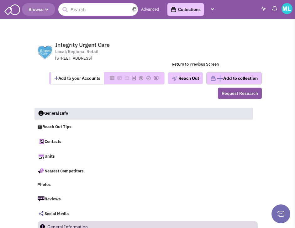
click at [78, 13] on input "text" at bounding box center [98, 9] width 80 height 13
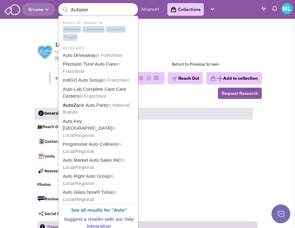
type input "Autozone"
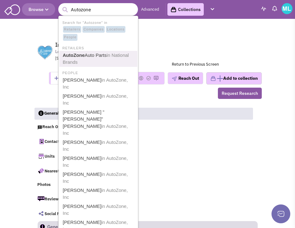
click at [83, 57] on b "AutoZone" at bounding box center [74, 54] width 22 height 5
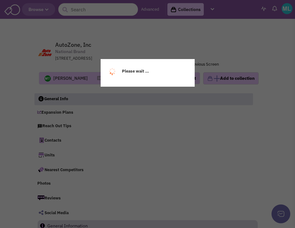
select select
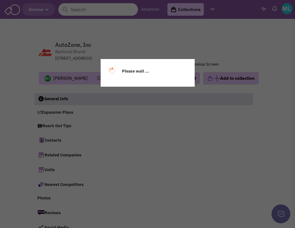
select select
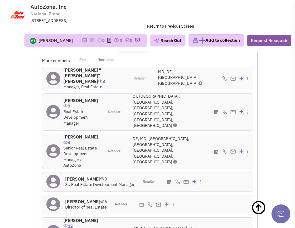
scroll to position [1249, 0]
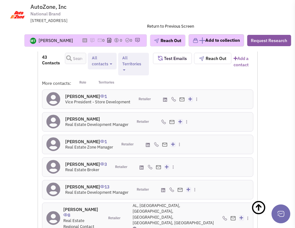
scroll to position [1228, 0]
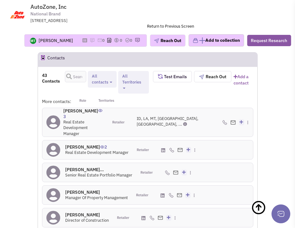
scroll to position [1219, 0]
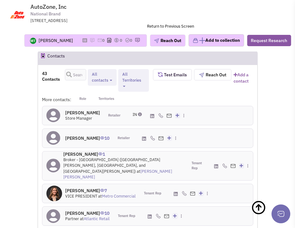
scroll to position [1212, 0]
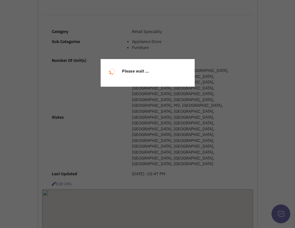
select select
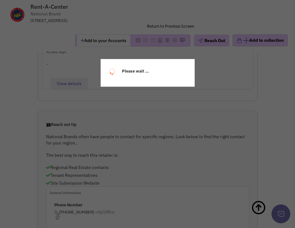
select select
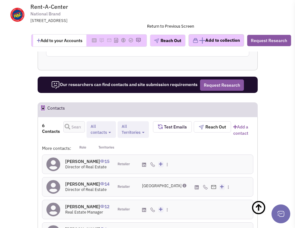
scroll to position [1058, 0]
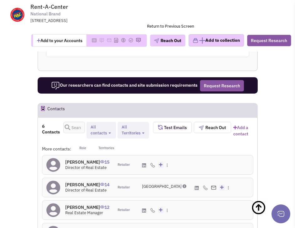
click at [78, 182] on h4 "[PERSON_NAME] 14" at bounding box center [87, 185] width 44 height 6
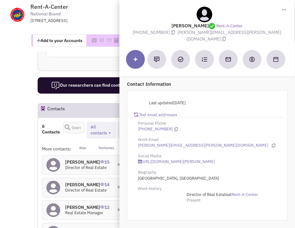
click at [205, 142] on div "[PERSON_NAME][EMAIL_ADDRESS][PERSON_NAME][DOMAIN_NAME]" at bounding box center [207, 145] width 147 height 6
click at [272, 143] on icon at bounding box center [273, 145] width 3 height 4
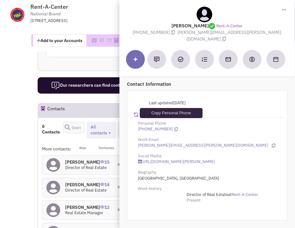
click at [174, 127] on icon at bounding box center [175, 129] width 3 height 4
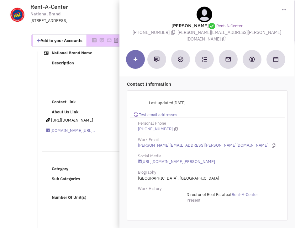
scroll to position [0, 0]
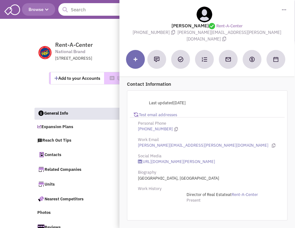
click at [82, 12] on input "text" at bounding box center [98, 9] width 80 height 13
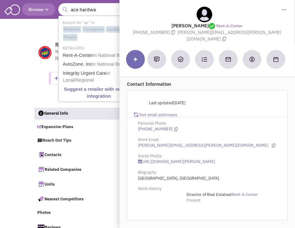
type input "ace hardwar"
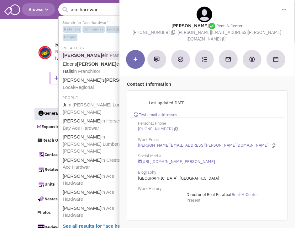
click at [91, 52] on link "[PERSON_NAME] e in Franchisor" at bounding box center [99, 55] width 76 height 8
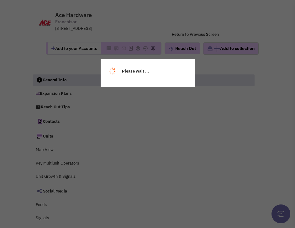
select select
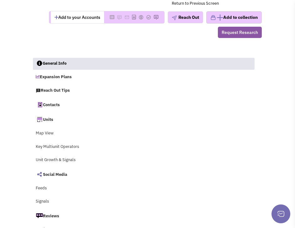
select select
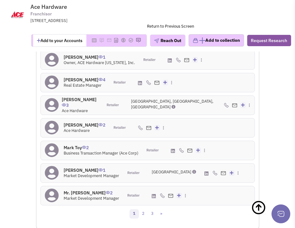
scroll to position [1577, 0]
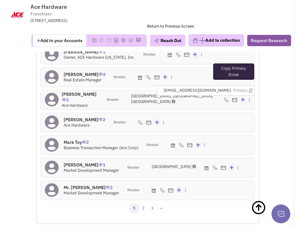
click at [249, 88] on icon at bounding box center [250, 90] width 3 height 4
click at [224, 97] on img at bounding box center [226, 99] width 5 height 5
click at [184, 70] on div "[PERSON_NAME] 4 Real Estate Manager Retailer Add to my contacts" at bounding box center [148, 77] width 222 height 19
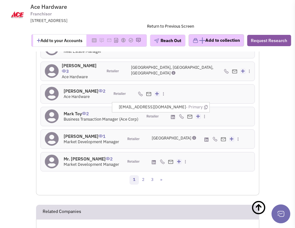
scroll to position [1582, 0]
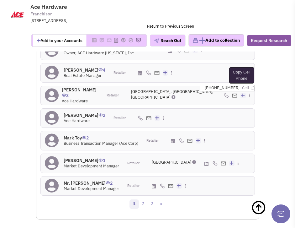
click at [251, 86] on icon at bounding box center [252, 88] width 3 height 4
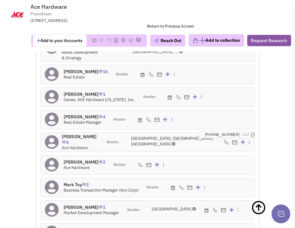
scroll to position [1574, 0]
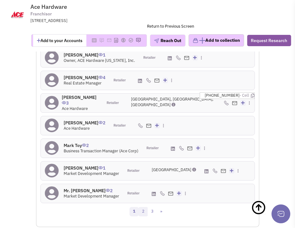
click at [145, 207] on link "2" at bounding box center [143, 211] width 9 height 9
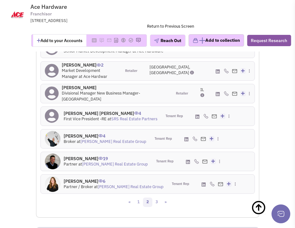
scroll to position [1581, 0]
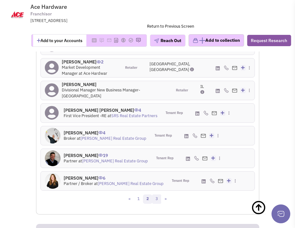
click at [156, 199] on link "3" at bounding box center [156, 198] width 9 height 9
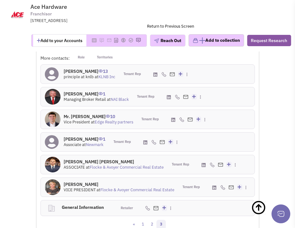
scroll to position [1496, 0]
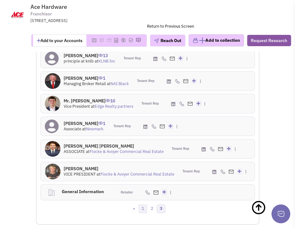
click at [143, 213] on link "1" at bounding box center [142, 208] width 9 height 9
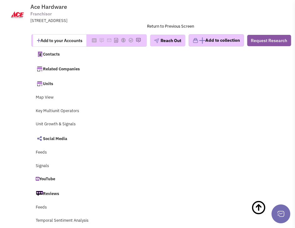
scroll to position [0, 0]
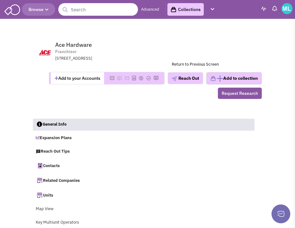
click at [80, 13] on input "text" at bounding box center [98, 9] width 80 height 13
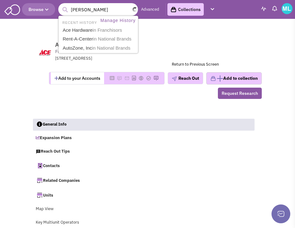
type input "[PERSON_NAME]"
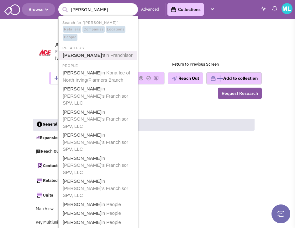
click at [84, 56] on b "[PERSON_NAME]" at bounding box center [83, 54] width 40 height 5
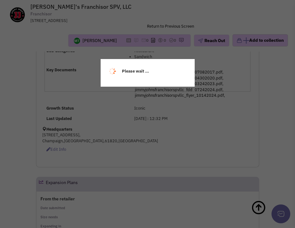
select select
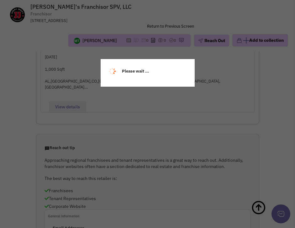
select select
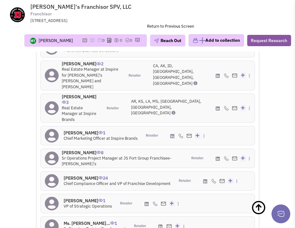
scroll to position [1508, 0]
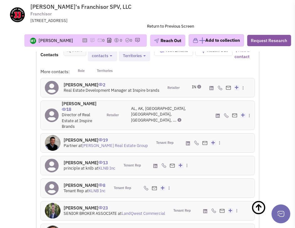
scroll to position [1411, 0]
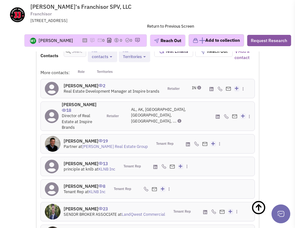
click at [71, 102] on h4 "[PERSON_NAME] 18" at bounding box center [80, 107] width 37 height 11
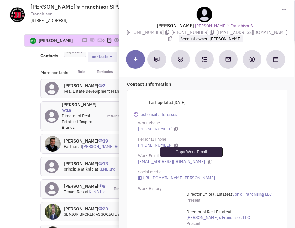
click at [209, 161] on icon at bounding box center [210, 162] width 3 height 4
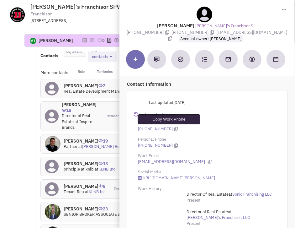
click at [174, 128] on icon at bounding box center [175, 129] width 3 height 4
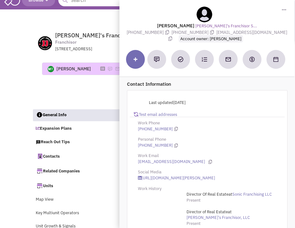
scroll to position [0, 0]
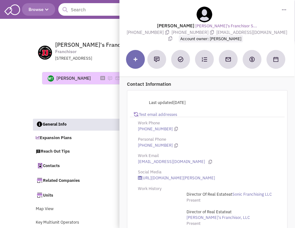
click at [84, 11] on input "text" at bounding box center [98, 9] width 80 height 13
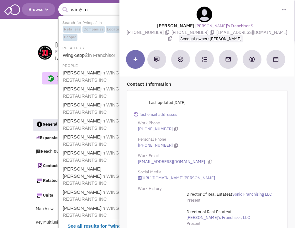
type input "wingstop"
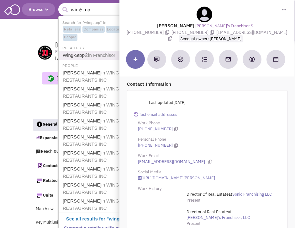
click at [89, 52] on span "in Franchisor" at bounding box center [101, 54] width 27 height 5
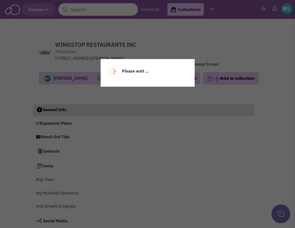
select select
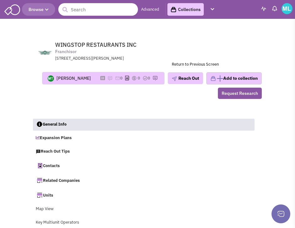
click at [92, 4] on input "text" at bounding box center [98, 9] width 80 height 13
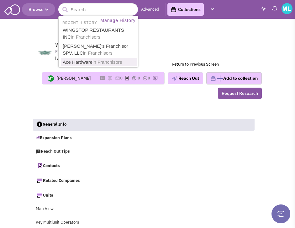
click at [82, 95] on div "Martin Turner No note found! 0 0 0 Reach Out Add to collection" at bounding box center [147, 85] width 237 height 27
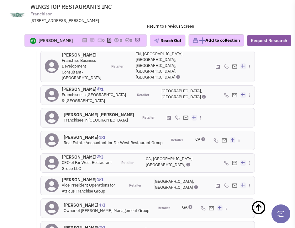
scroll to position [1600, 0]
click at [83, 86] on h4 "Patrick Langan 1" at bounding box center [95, 89] width 67 height 6
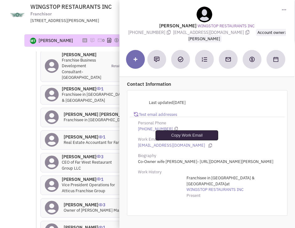
click at [209, 145] on icon at bounding box center [210, 145] width 3 height 4
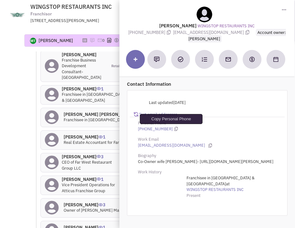
click at [174, 129] on icon at bounding box center [175, 129] width 3 height 4
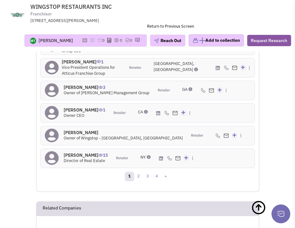
scroll to position [1737, 0]
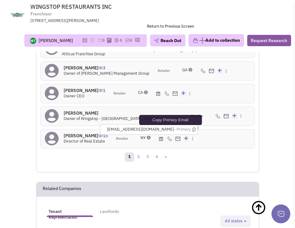
click at [196, 127] on icon at bounding box center [193, 129] width 3 height 4
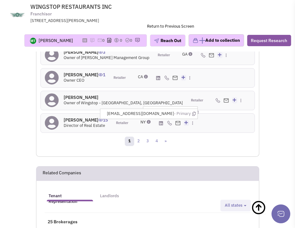
scroll to position [1755, 0]
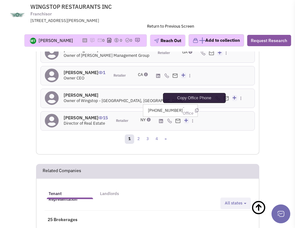
click at [198, 108] on icon at bounding box center [196, 110] width 3 height 4
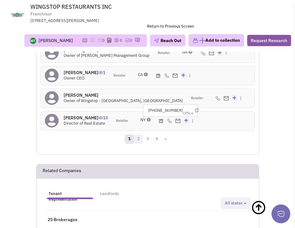
click at [138, 134] on link "2" at bounding box center [138, 138] width 9 height 9
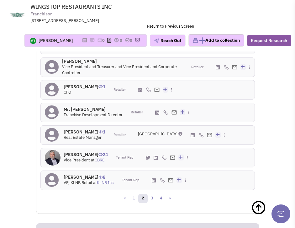
scroll to position [1687, 0]
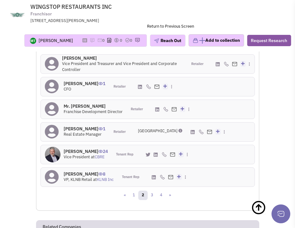
click at [83, 131] on h4 "Mr. Austin Brockman 1" at bounding box center [85, 129] width 42 height 6
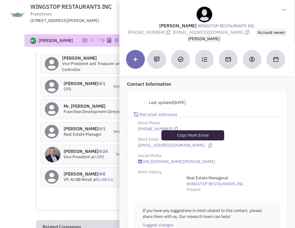
click at [209, 144] on icon at bounding box center [210, 145] width 3 height 4
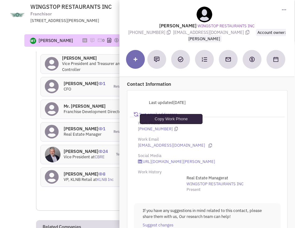
click at [174, 128] on icon at bounding box center [175, 129] width 3 height 4
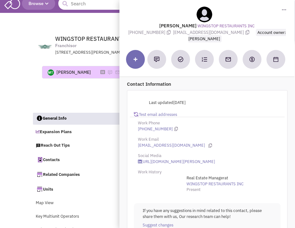
scroll to position [0, 0]
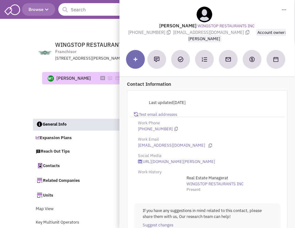
click at [78, 7] on input "text" at bounding box center [98, 9] width 80 height 13
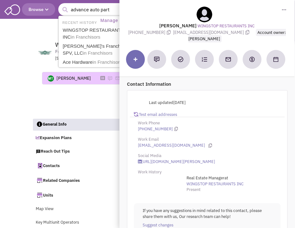
type input "advance auto parts"
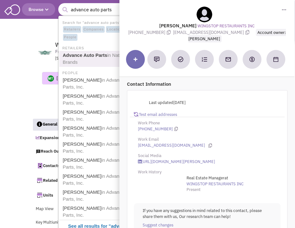
click at [79, 55] on b "Advance Auto Parts" at bounding box center [85, 54] width 45 height 5
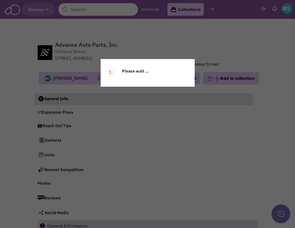
select select
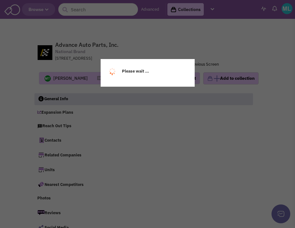
select select
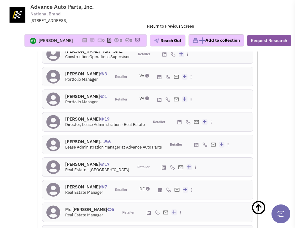
scroll to position [1126, 0]
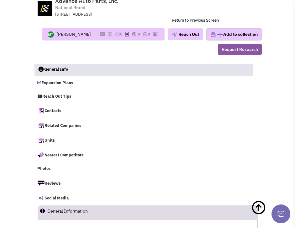
scroll to position [0, 0]
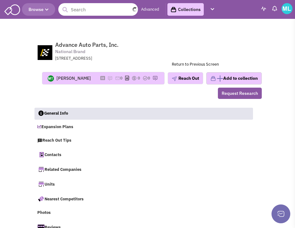
click at [80, 8] on input "text" at bounding box center [98, 9] width 80 height 13
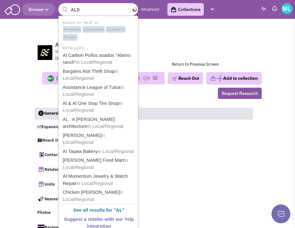
type input "ALDI"
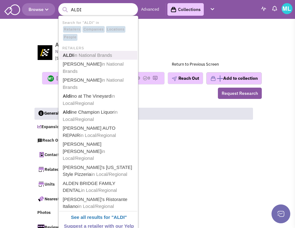
click at [96, 56] on span "in National Brands" at bounding box center [93, 54] width 39 height 5
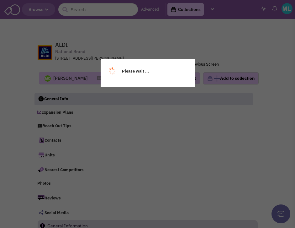
select select
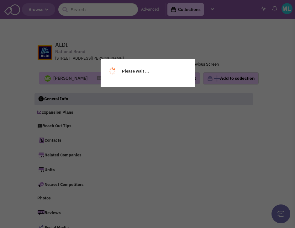
select select
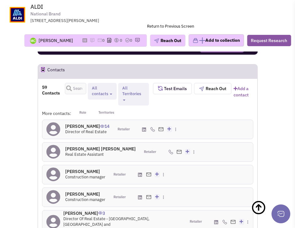
scroll to position [1420, 0]
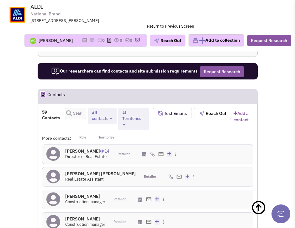
scroll to position [1454, 0]
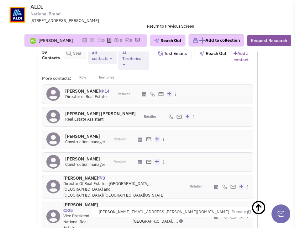
click at [224, 214] on img at bounding box center [224, 216] width 5 height 5
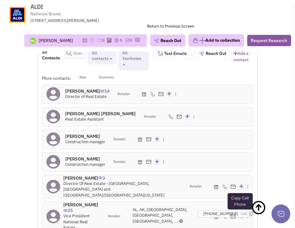
click at [249, 212] on icon at bounding box center [250, 214] width 3 height 4
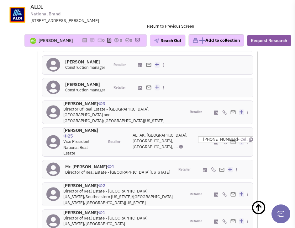
scroll to position [1533, 0]
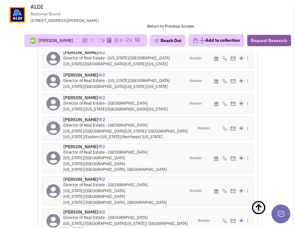
scroll to position [1556, 0]
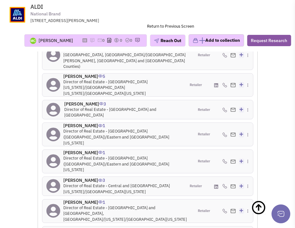
scroll to position [1498, 0]
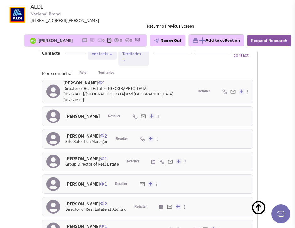
scroll to position [1470, 0]
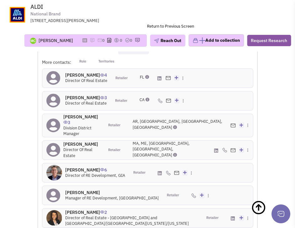
click at [82, 209] on h4 "Kaley DeVries 2" at bounding box center [131, 212] width 133 height 6
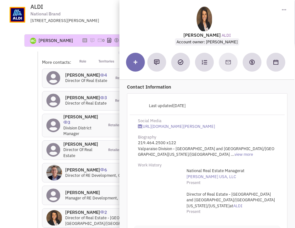
click at [162, 142] on span "219.464.2500 x122 Valparaiso Division - South Chicago and South Chicagoland/Nor…" at bounding box center [206, 148] width 136 height 17
drag, startPoint x: 164, startPoint y: 142, endPoint x: 138, endPoint y: 143, distance: 26.1
click at [138, 143] on span "219.464.2500 x122 Valparaiso Division - South Chicago and South Chicagoland/Nor…" at bounding box center [206, 148] width 136 height 17
copy span "219.464.2500"
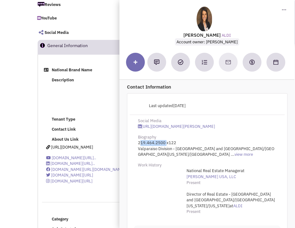
scroll to position [0, 0]
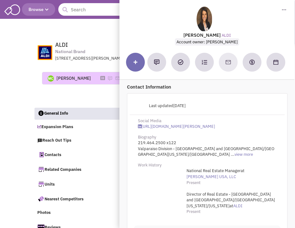
click at [78, 13] on input "text" at bounding box center [98, 9] width 80 height 13
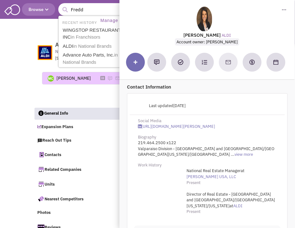
type input "Freddy"
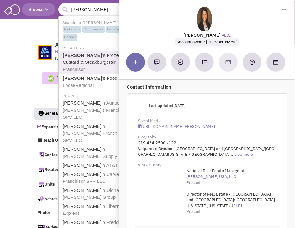
click at [79, 55] on link "Freddy 's Frozen Custard & Steakburgers in Franchisor" at bounding box center [99, 62] width 76 height 23
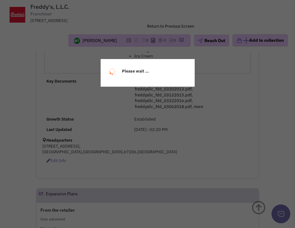
select select
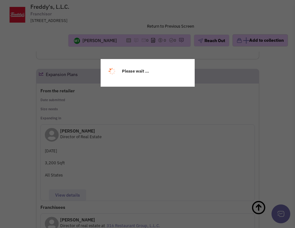
select select
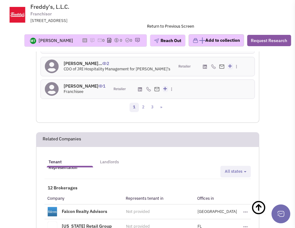
scroll to position [1622, 0]
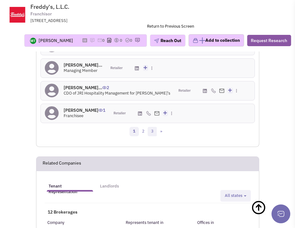
click at [151, 127] on link "3" at bounding box center [152, 131] width 9 height 9
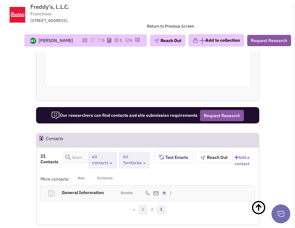
scroll to position [1378, 0]
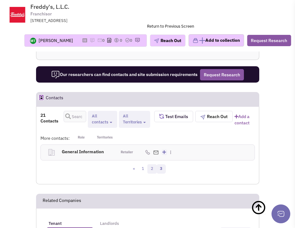
click at [152, 164] on link "2" at bounding box center [151, 168] width 9 height 9
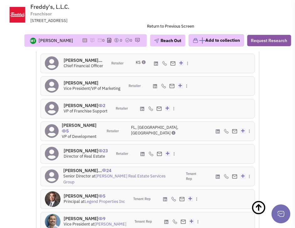
scroll to position [1470, 0]
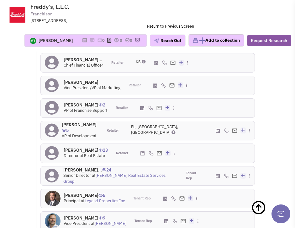
click at [76, 147] on h4 "John Gilroy 23" at bounding box center [86, 150] width 44 height 6
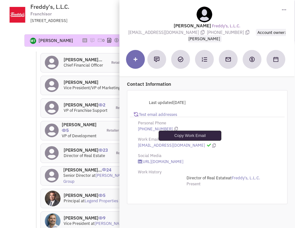
click at [212, 145] on icon at bounding box center [213, 145] width 3 height 4
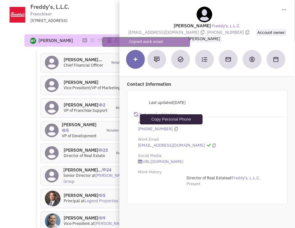
click at [174, 129] on icon at bounding box center [175, 129] width 3 height 4
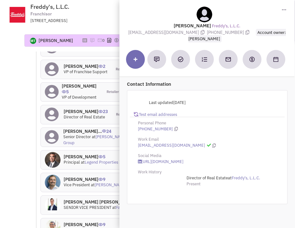
scroll to position [1508, 0]
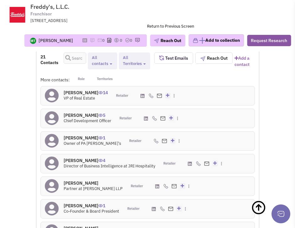
scroll to position [1437, 0]
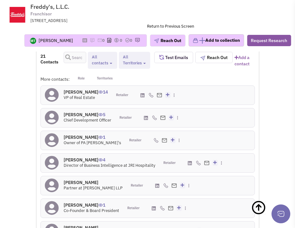
click at [70, 89] on h4 "Patrick Turek 14" at bounding box center [86, 92] width 44 height 6
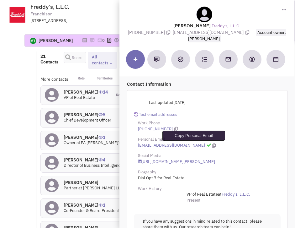
click at [212, 144] on icon at bounding box center [213, 145] width 3 height 4
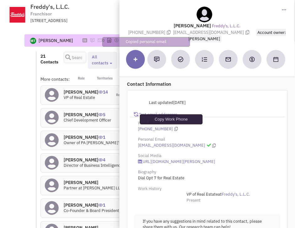
click at [174, 127] on icon at bounding box center [175, 129] width 3 height 4
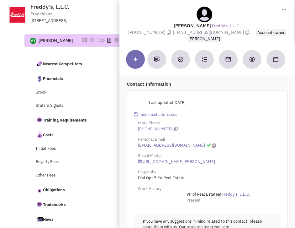
scroll to position [0, 0]
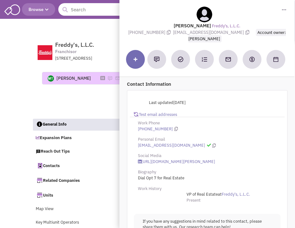
click at [76, 9] on input "text" at bounding box center [98, 9] width 80 height 13
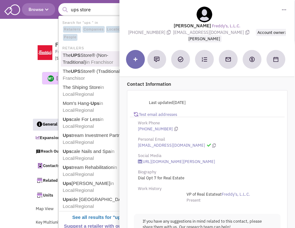
type input "The UPS Store® (Non-Traditional)"
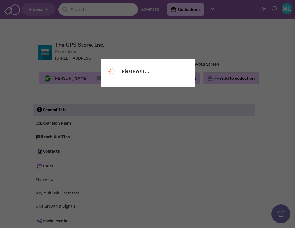
scroll to position [7, 0]
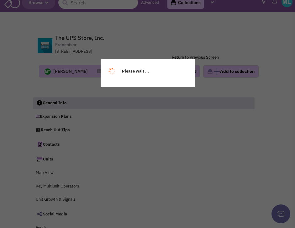
select select
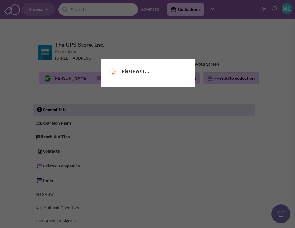
select select
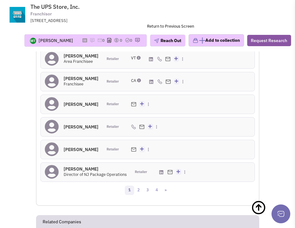
scroll to position [1519, 0]
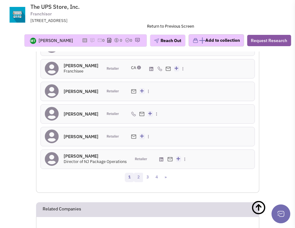
click at [140, 182] on link "2" at bounding box center [138, 177] width 9 height 9
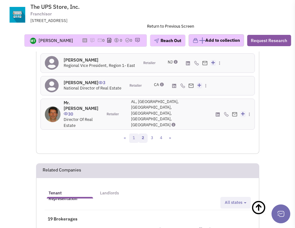
scroll to position [1585, 0]
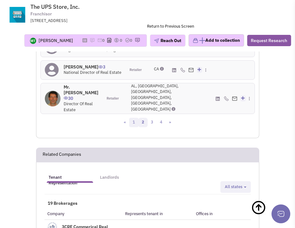
click at [133, 121] on link "1" at bounding box center [133, 122] width 9 height 9
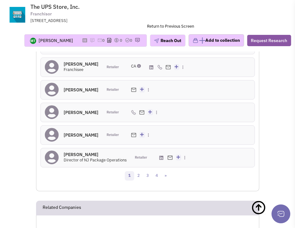
scroll to position [1523, 0]
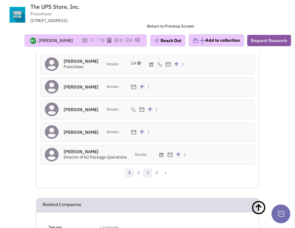
click at [148, 178] on link "3" at bounding box center [147, 172] width 9 height 9
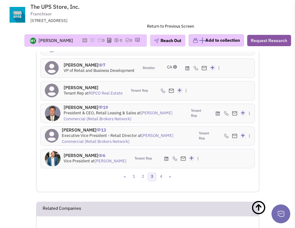
scroll to position [1520, 0]
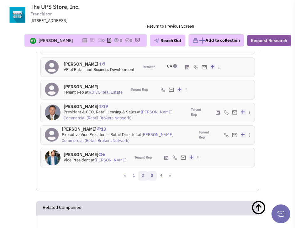
click at [142, 180] on link "2" at bounding box center [142, 175] width 9 height 9
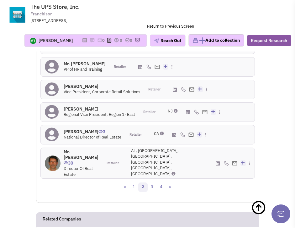
scroll to position [1521, 0]
click at [78, 162] on h4 "Mr. Mark Johnson 30" at bounding box center [81, 156] width 35 height 17
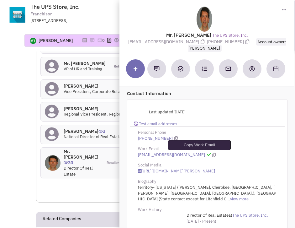
click at [212, 155] on icon at bounding box center [213, 155] width 3 height 4
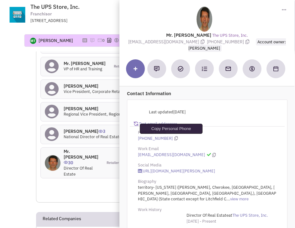
click at [174, 138] on icon at bounding box center [175, 138] width 3 height 4
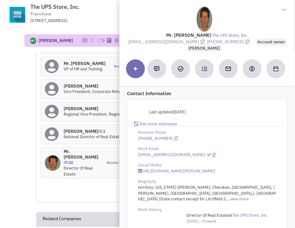
click at [52, 189] on div "« 1 2 3 4 »" at bounding box center [147, 187] width 223 height 13
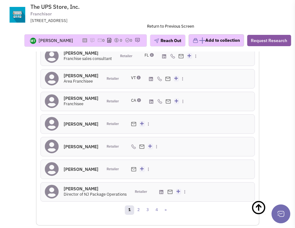
scroll to position [1503, 0]
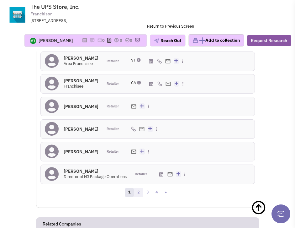
click at [138, 197] on link "2" at bounding box center [138, 192] width 9 height 9
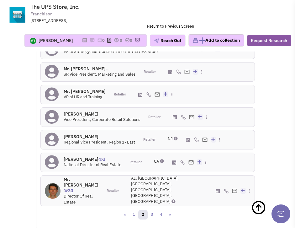
scroll to position [1493, 0]
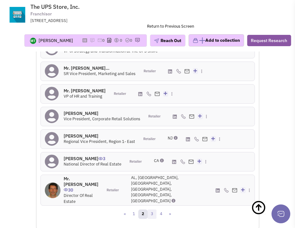
click at [152, 210] on link "3" at bounding box center [151, 213] width 9 height 9
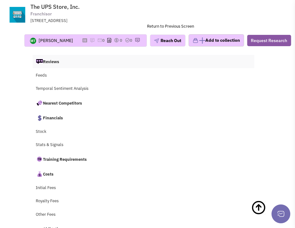
scroll to position [0, 0]
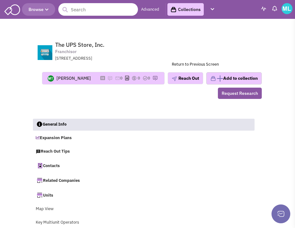
click at [91, 8] on input "text" at bounding box center [98, 9] width 80 height 13
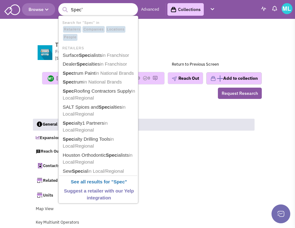
type input "Spec's"
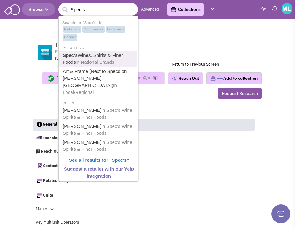
click at [80, 55] on link "Spec's Wines, Spirits & Finer Foods in National Brands" at bounding box center [99, 58] width 76 height 15
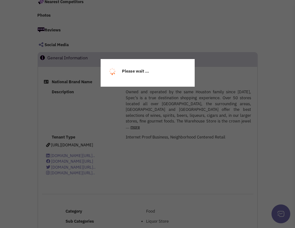
select select
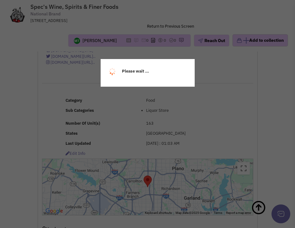
scroll to position [242, 0]
select select
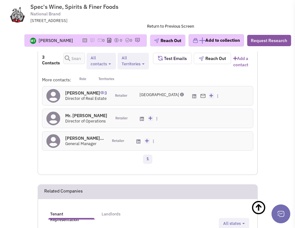
scroll to position [960, 0]
click at [73, 90] on h4 "[PERSON_NAME] 3" at bounding box center [86, 93] width 42 height 6
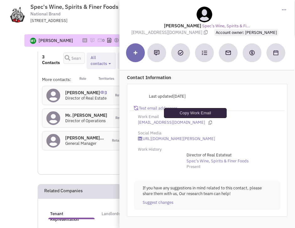
click at [209, 122] on icon at bounding box center [210, 122] width 3 height 4
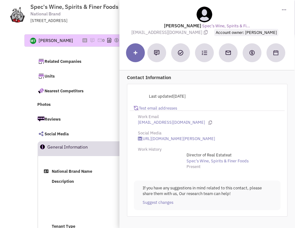
scroll to position [0, 0]
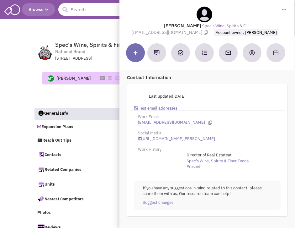
click at [77, 11] on input "text" at bounding box center [98, 9] width 80 height 13
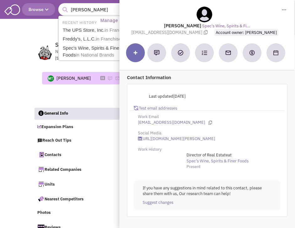
type input "ulta beauty"
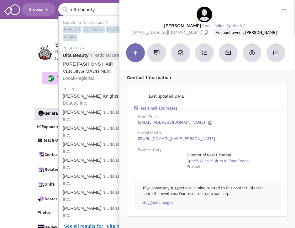
click at [100, 56] on span "in National Brands" at bounding box center [108, 54] width 39 height 5
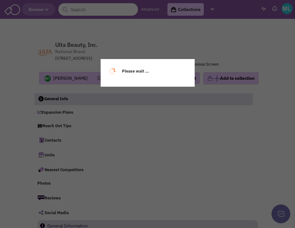
select select
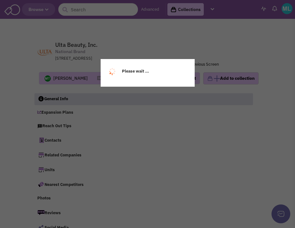
select select
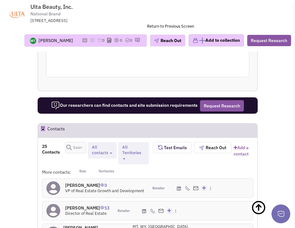
scroll to position [1041, 0]
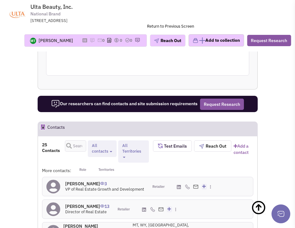
click at [75, 203] on h4 "[PERSON_NAME] 13" at bounding box center [87, 206] width 44 height 6
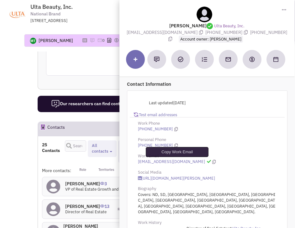
click at [212, 162] on icon at bounding box center [213, 162] width 3 height 4
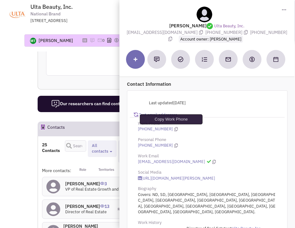
click at [174, 128] on icon at bounding box center [175, 129] width 3 height 4
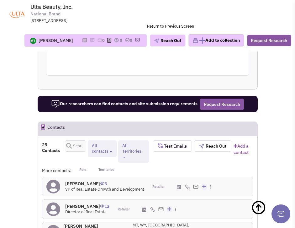
click at [83, 223] on h4 "Mr. Rick Franz 13" at bounding box center [81, 228] width 37 height 11
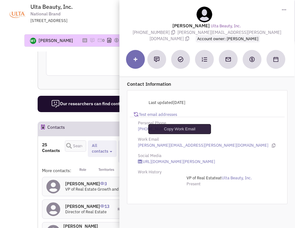
click at [272, 143] on icon at bounding box center [273, 145] width 3 height 4
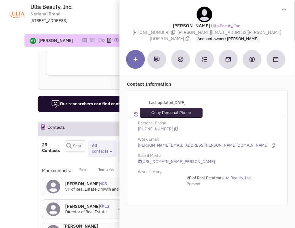
click at [174, 127] on icon at bounding box center [175, 129] width 3 height 4
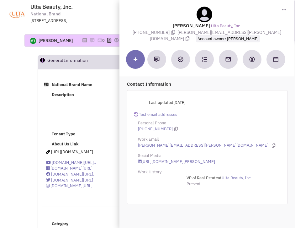
scroll to position [0, 0]
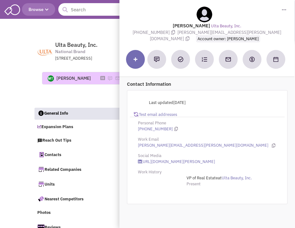
click at [85, 5] on input "text" at bounding box center [98, 9] width 80 height 13
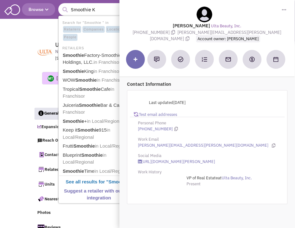
type input "Smoothie Ki"
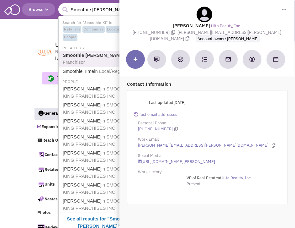
click at [86, 56] on b "Smoothie Ki" at bounding box center [94, 54] width 62 height 5
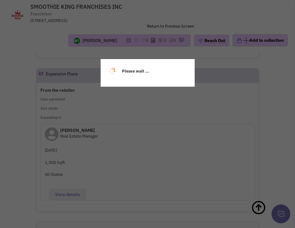
select select
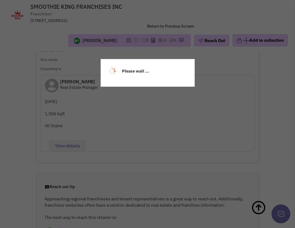
scroll to position [764, 0]
select select
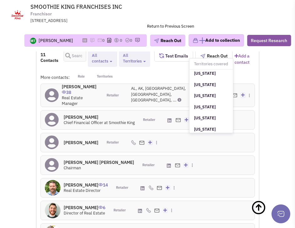
scroll to position [458, 0]
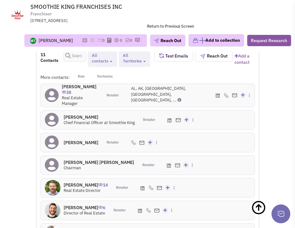
click at [85, 94] on h4 "Chris de Wolff 38" at bounding box center [80, 89] width 37 height 11
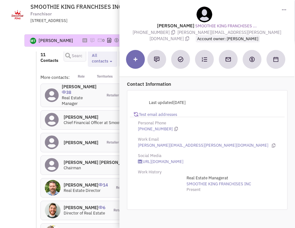
click at [88, 182] on h4 "Mr. Chris De Wolff 14" at bounding box center [86, 185] width 44 height 6
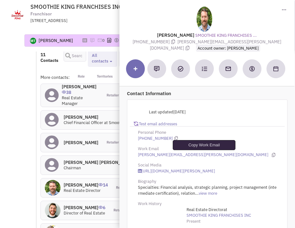
click at [272, 154] on icon at bounding box center [273, 155] width 3 height 4
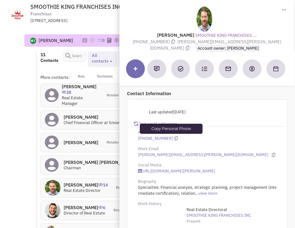
click at [174, 138] on icon at bounding box center [175, 138] width 3 height 4
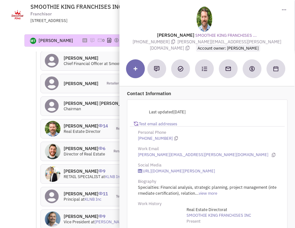
scroll to position [1370, 0]
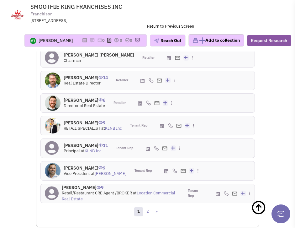
scroll to position [1427, 0]
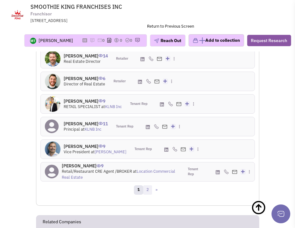
click at [148, 185] on link "2" at bounding box center [147, 189] width 9 height 9
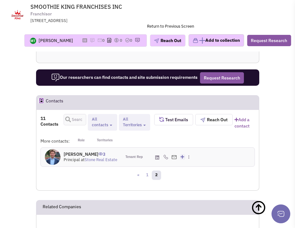
scroll to position [1240, 0]
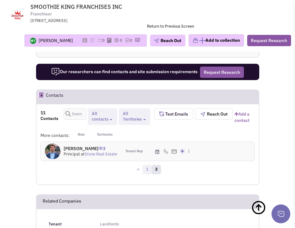
click at [147, 173] on link "1" at bounding box center [147, 169] width 9 height 9
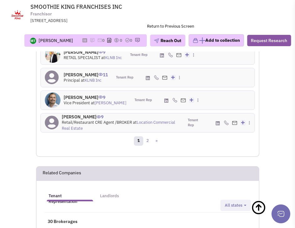
scroll to position [1475, 0]
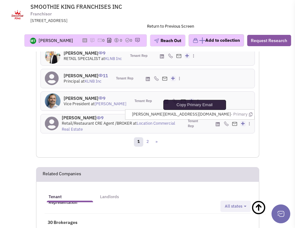
click at [251, 113] on icon at bounding box center [250, 114] width 3 height 4
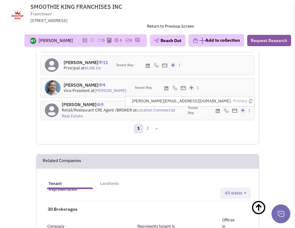
scroll to position [1492, 0]
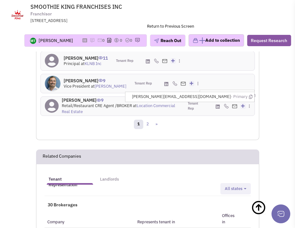
click at [226, 105] on img at bounding box center [226, 106] width 5 height 5
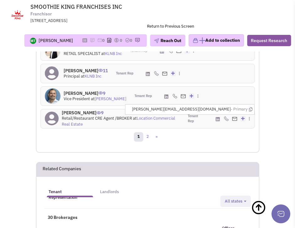
scroll to position [1413, 0]
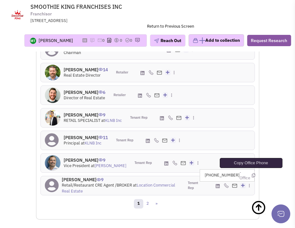
click at [252, 177] on icon at bounding box center [253, 175] width 3 height 4
click at [148, 203] on link "2" at bounding box center [147, 203] width 9 height 9
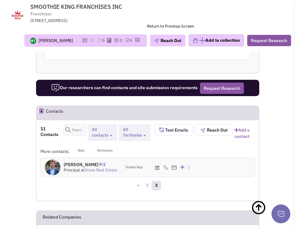
scroll to position [1233, 0]
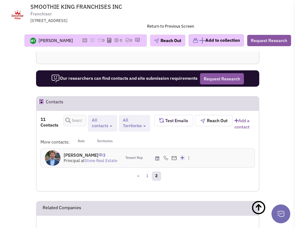
click at [81, 157] on h4 "Noah O'Neill 3" at bounding box center [91, 155] width 54 height 6
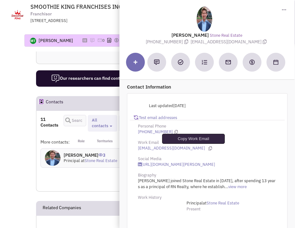
click at [209, 148] on icon at bounding box center [210, 148] width 3 height 4
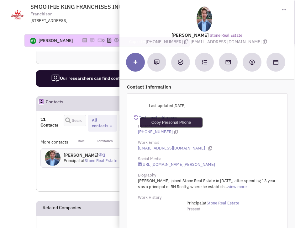
click at [174, 132] on icon at bounding box center [175, 132] width 3 height 4
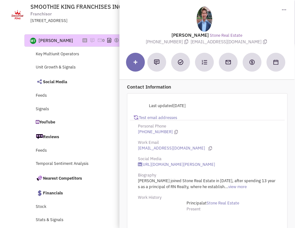
scroll to position [0, 0]
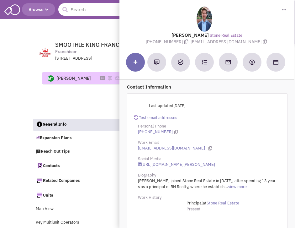
click at [79, 7] on input "text" at bounding box center [98, 9] width 80 height 13
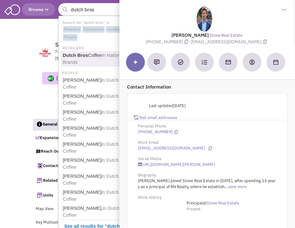
type input "dutch bro"
click at [83, 55] on b "Dutch Bro" at bounding box center [74, 54] width 23 height 5
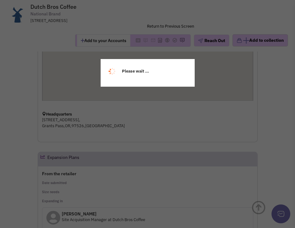
select select
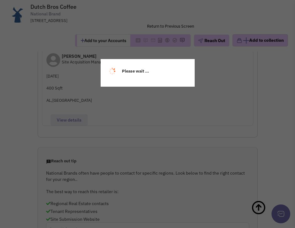
select select
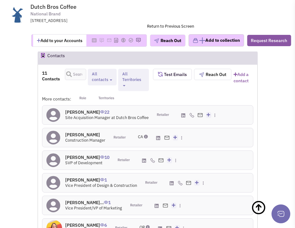
scroll to position [1008, 0]
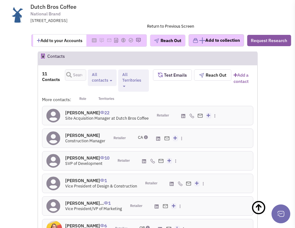
click at [84, 110] on h4 "[PERSON_NAME] 22" at bounding box center [106, 113] width 83 height 6
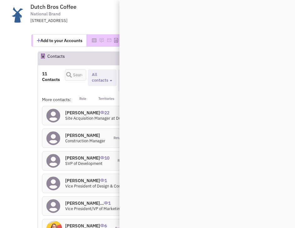
click at [84, 110] on h4 "[PERSON_NAME] 22" at bounding box center [106, 113] width 83 height 6
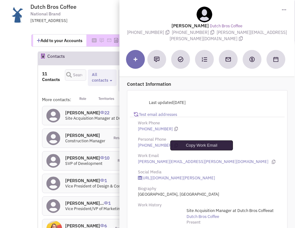
click at [272, 160] on icon at bounding box center [273, 162] width 3 height 4
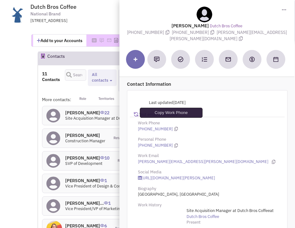
click at [174, 127] on icon at bounding box center [175, 129] width 3 height 4
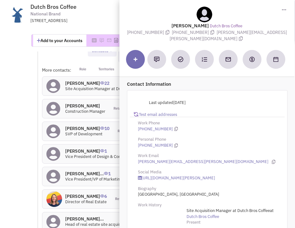
scroll to position [1039, 0]
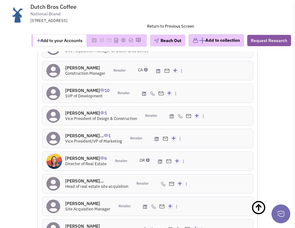
scroll to position [1076, 0]
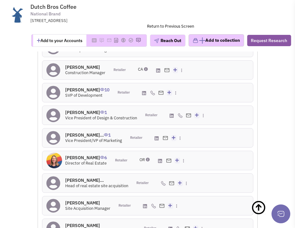
click at [81, 177] on h4 "Mr. Michael Baccaro... 0" at bounding box center [96, 180] width 63 height 6
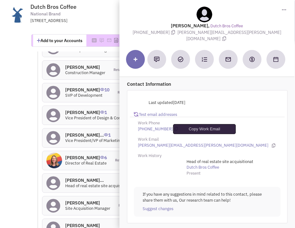
click at [272, 143] on icon at bounding box center [273, 145] width 3 height 4
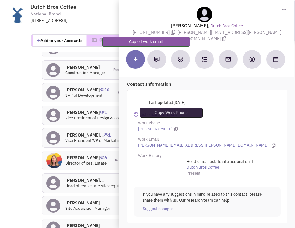
click at [174, 127] on icon at bounding box center [175, 129] width 3 height 4
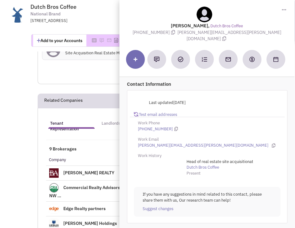
scroll to position [1272, 0]
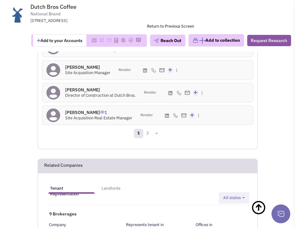
scroll to position [1206, 0]
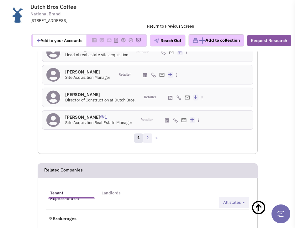
click at [149, 133] on link "2" at bounding box center [147, 137] width 9 height 9
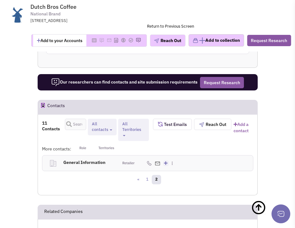
scroll to position [959, 0]
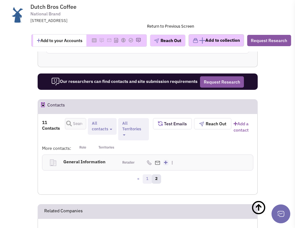
click at [150, 174] on link "1" at bounding box center [147, 178] width 9 height 9
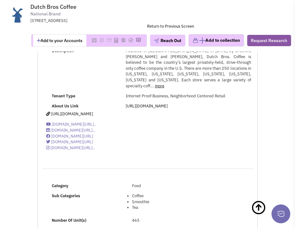
scroll to position [0, 0]
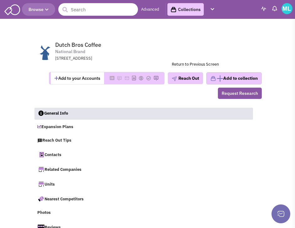
click at [80, 13] on input "text" at bounding box center [98, 9] width 80 height 13
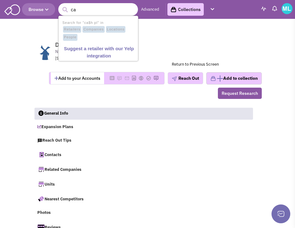
type input "c"
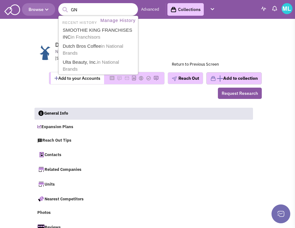
type input "GNC"
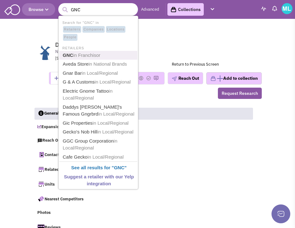
click at [88, 57] on span "in Franchisor" at bounding box center [86, 54] width 27 height 5
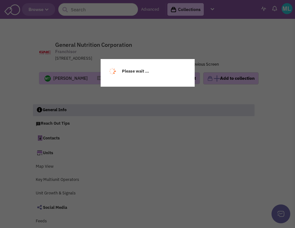
select select
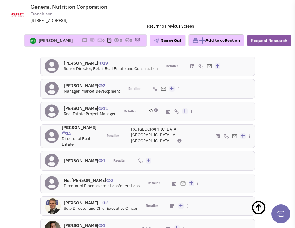
scroll to position [1160, 0]
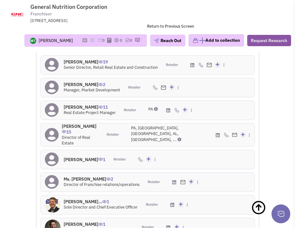
click at [162, 143] on div "PA, [GEOGRAPHIC_DATA], [GEOGRAPHIC_DATA], AL, [GEOGRAPHIC_DATA], ..." at bounding box center [169, 134] width 93 height 23
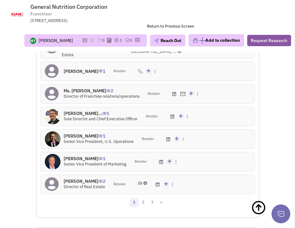
scroll to position [1256, 0]
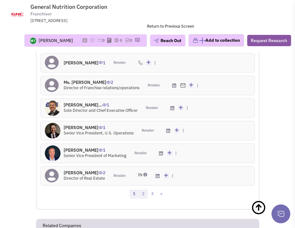
click at [142, 192] on link "2" at bounding box center [143, 193] width 9 height 9
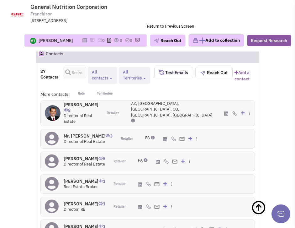
scroll to position [1123, 0]
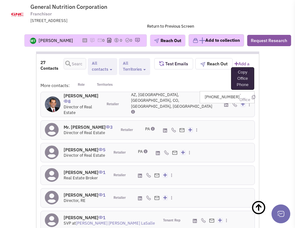
click at [252, 97] on icon at bounding box center [253, 97] width 3 height 4
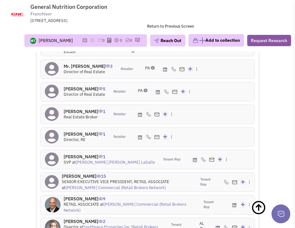
scroll to position [1197, 0]
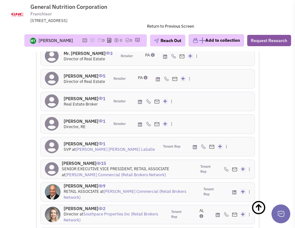
click at [72, 141] on h4 "[PERSON_NAME] 1" at bounding box center [109, 144] width 91 height 6
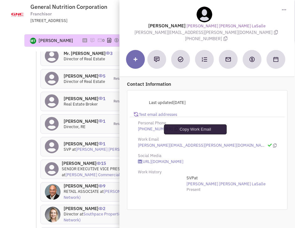
click at [273, 143] on icon at bounding box center [274, 145] width 3 height 4
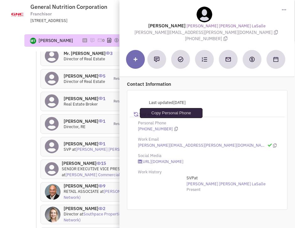
click at [174, 127] on icon at bounding box center [175, 129] width 3 height 4
